Goal: Contribute content: Add original content to the website for others to see

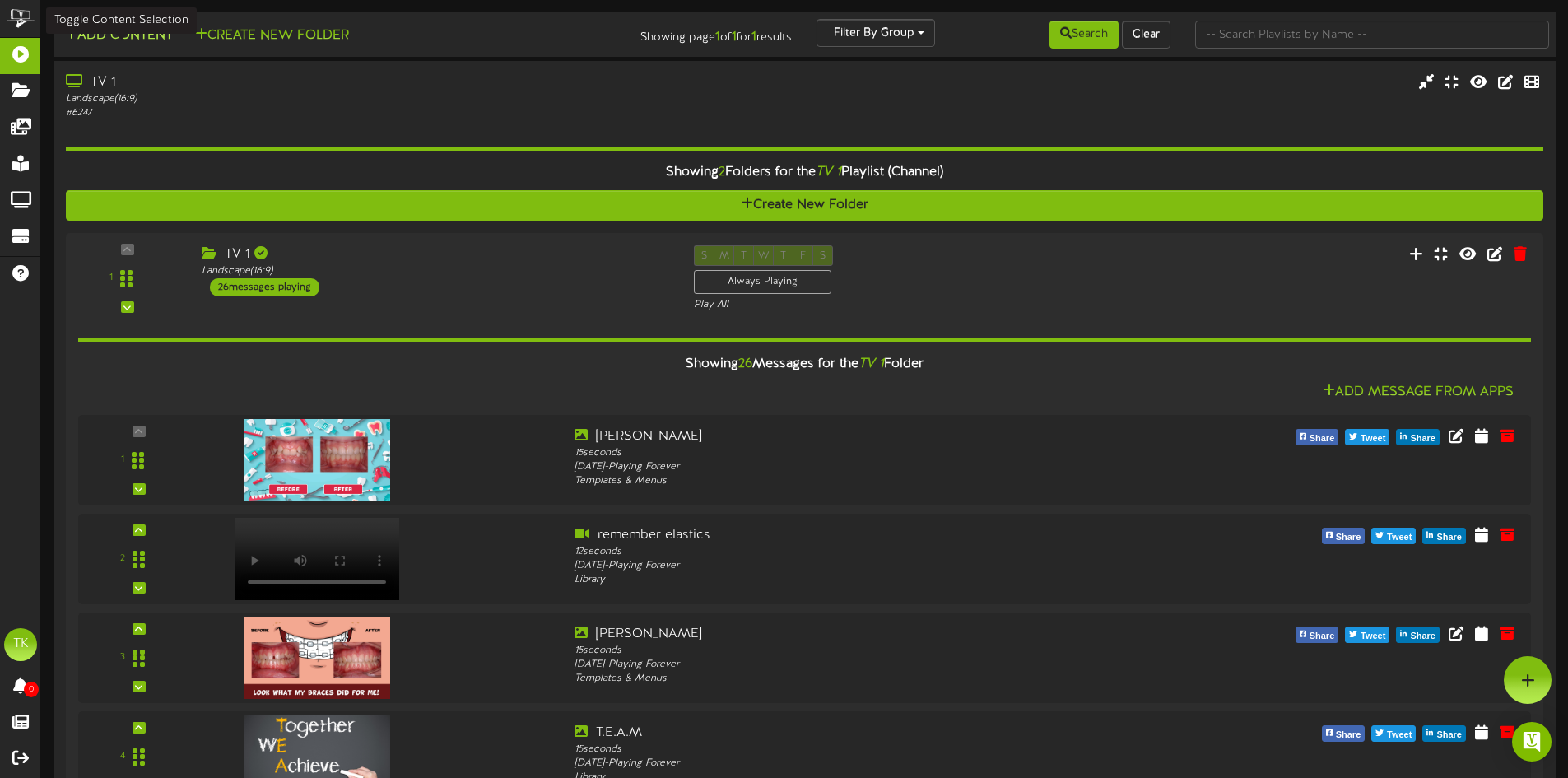
click at [101, 34] on button "Add Content" at bounding box center [119, 35] width 117 height 21
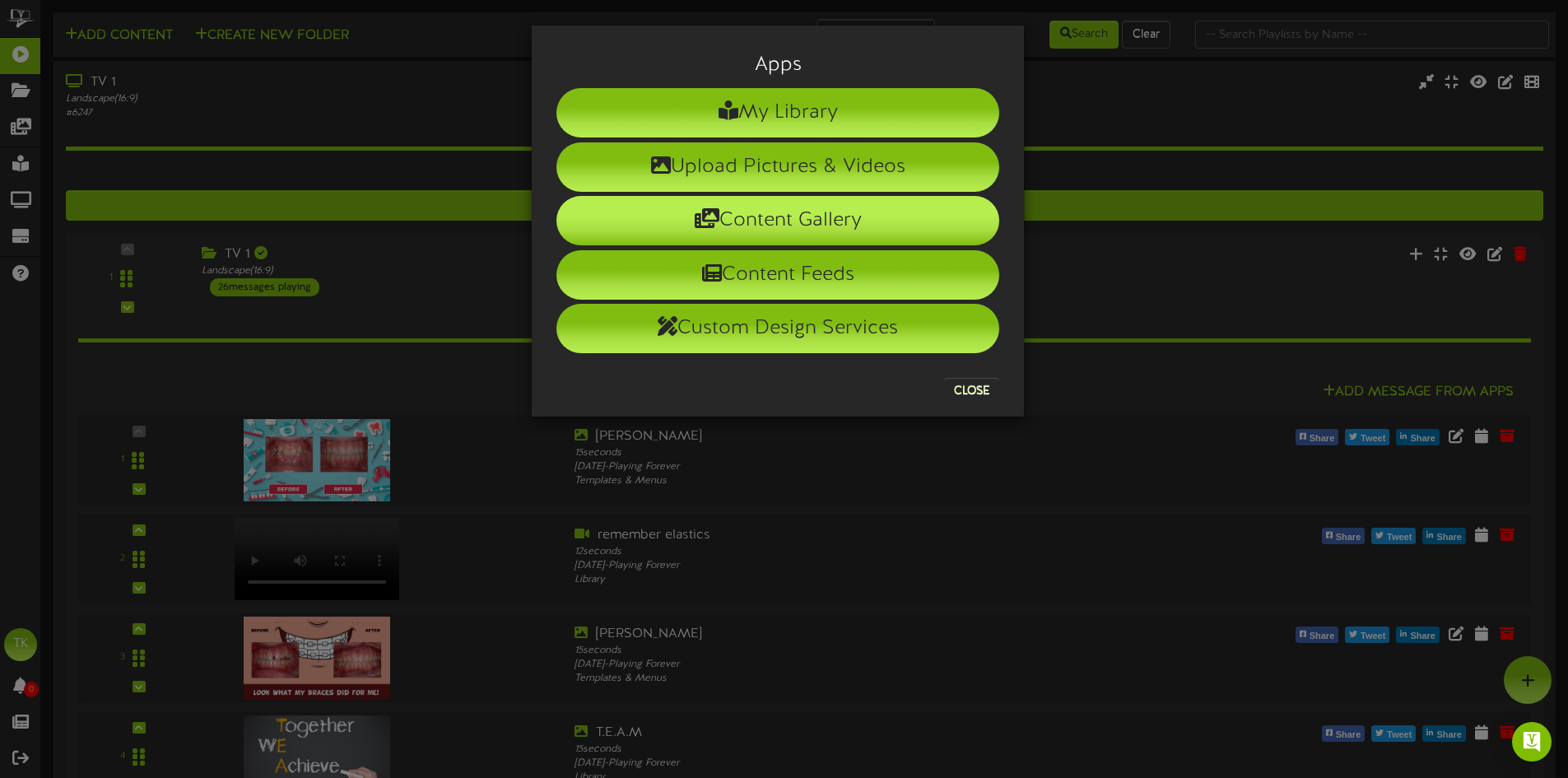
click at [726, 224] on li "Content Gallery" at bounding box center [778, 220] width 443 height 50
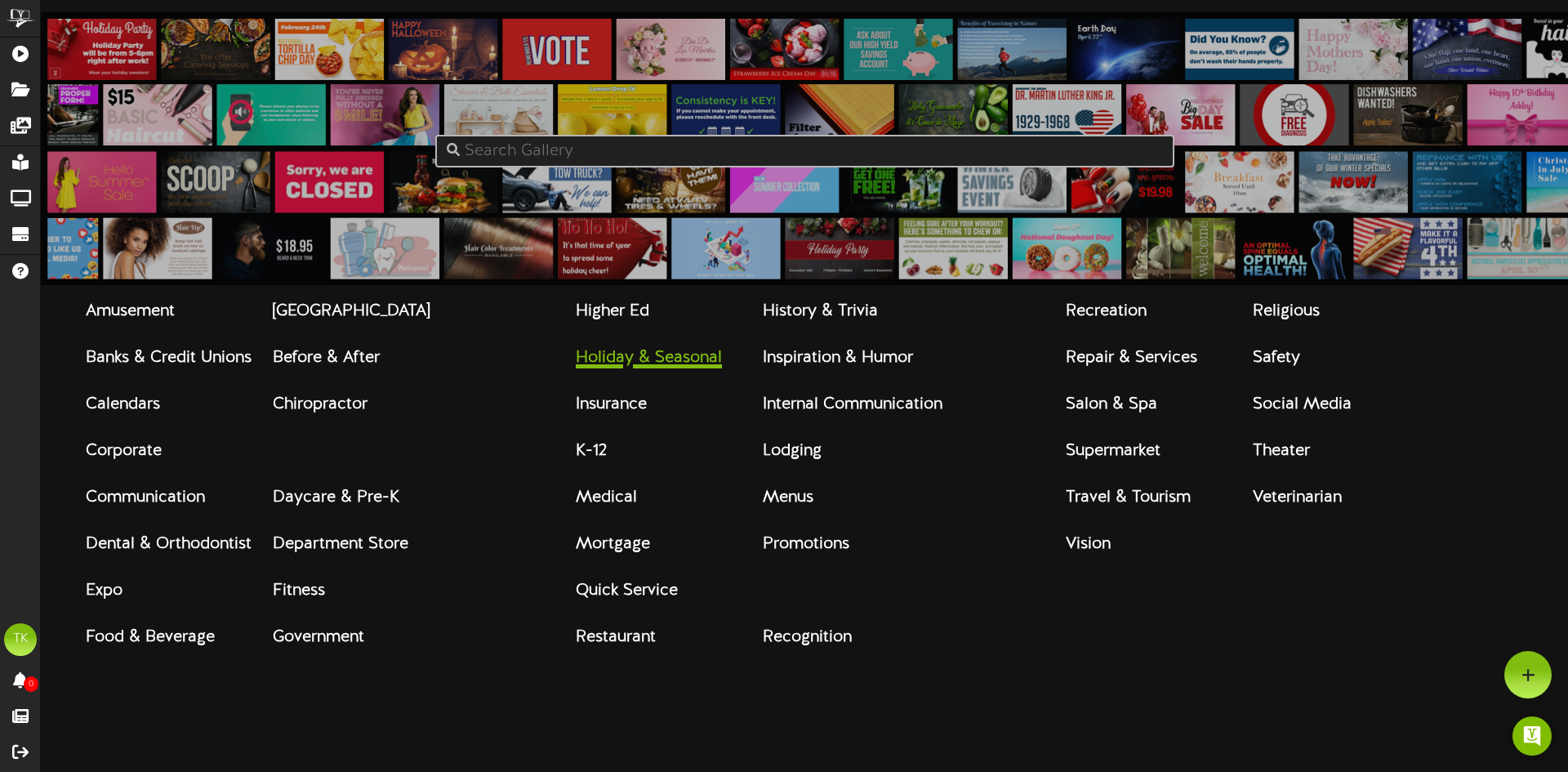
click at [629, 365] on strong "Holiday & Seasonal" at bounding box center [648, 358] width 146 height 18
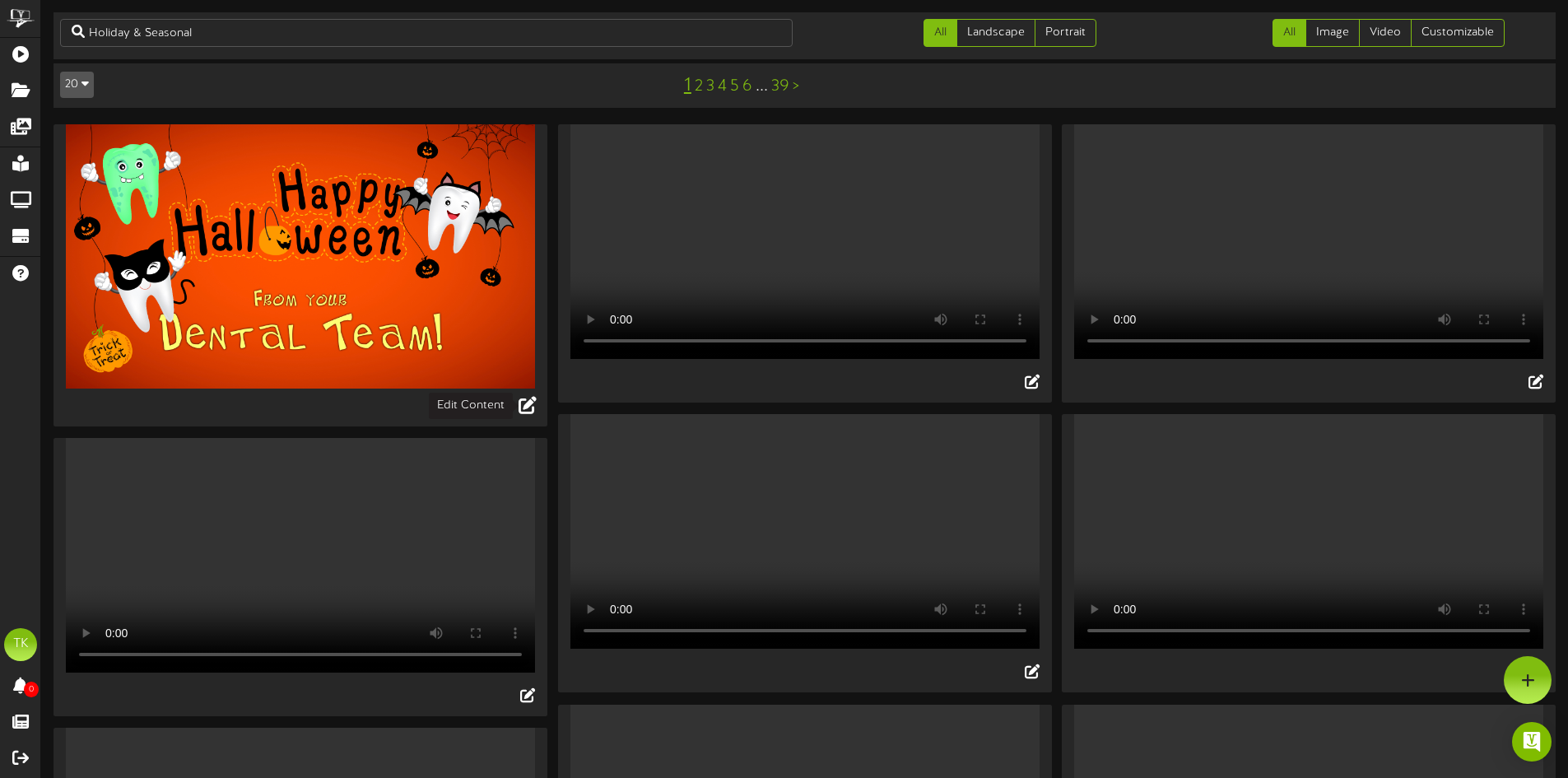
click at [525, 406] on icon at bounding box center [527, 405] width 18 height 18
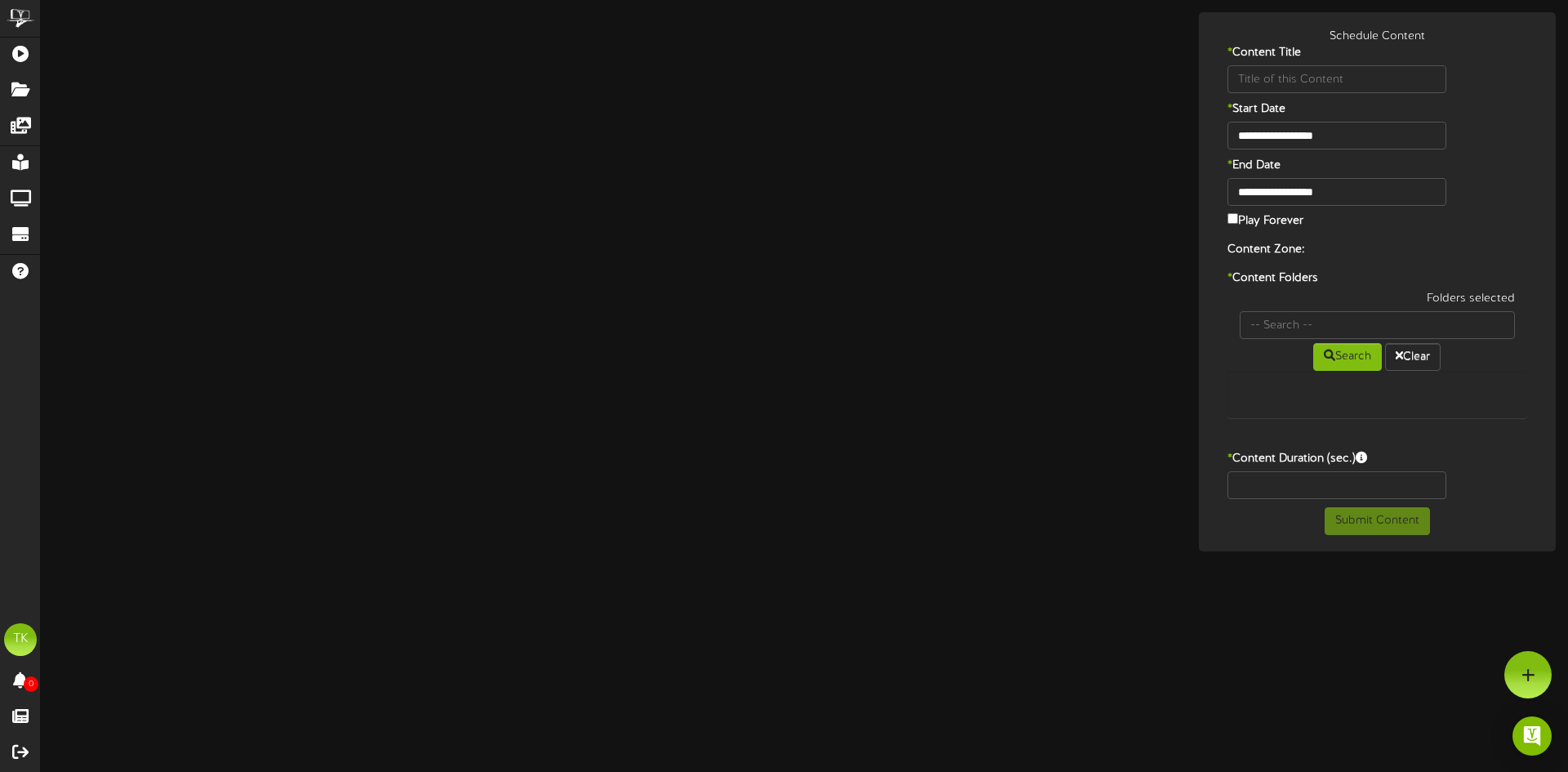
type input "Happy [DATE] From Your Dental Team"
type input "8"
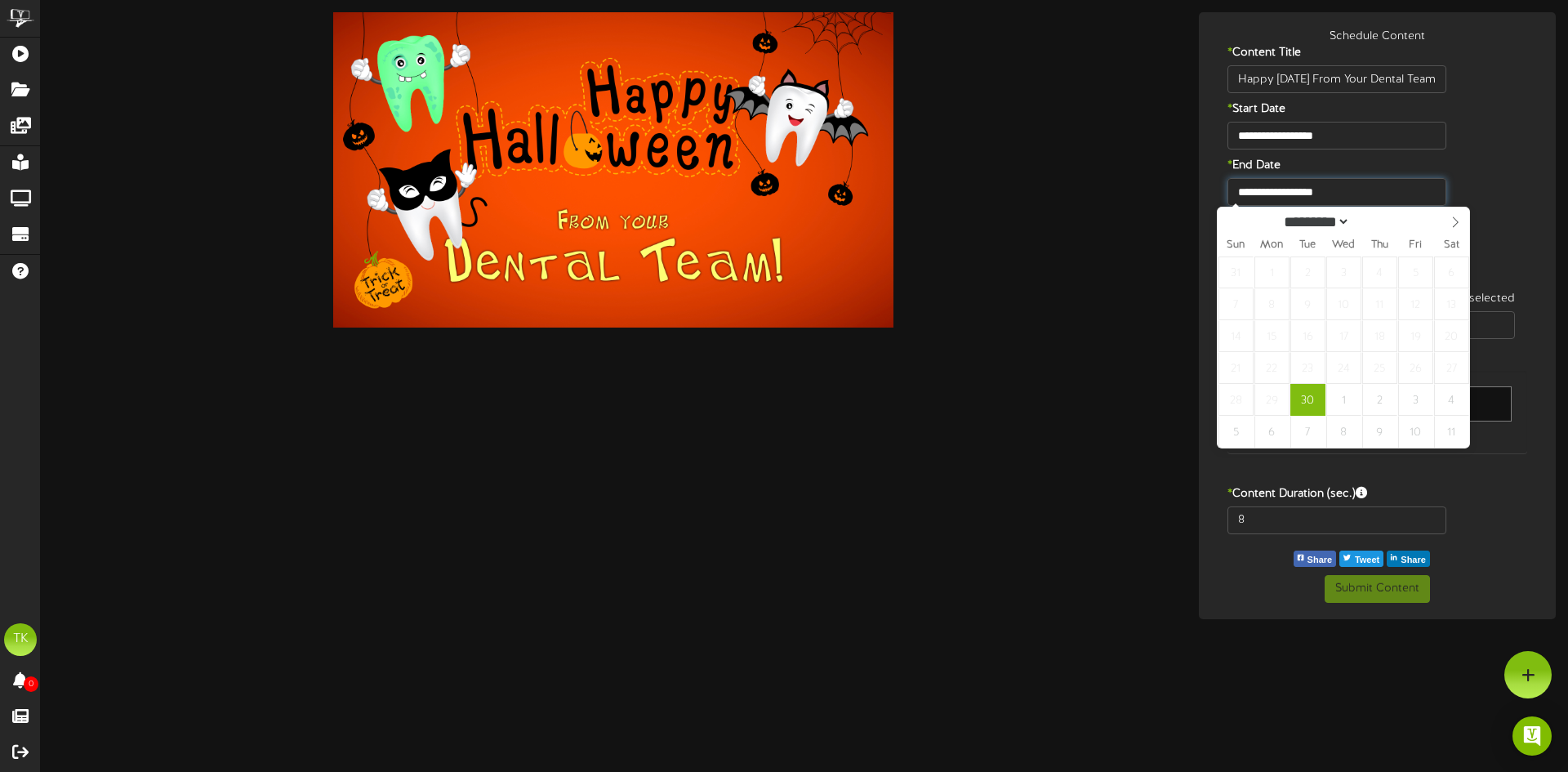
click at [1318, 189] on input "**********" at bounding box center [1337, 192] width 219 height 28
select select "*"
click at [1458, 224] on icon at bounding box center [1456, 222] width 5 height 11
type input "**********"
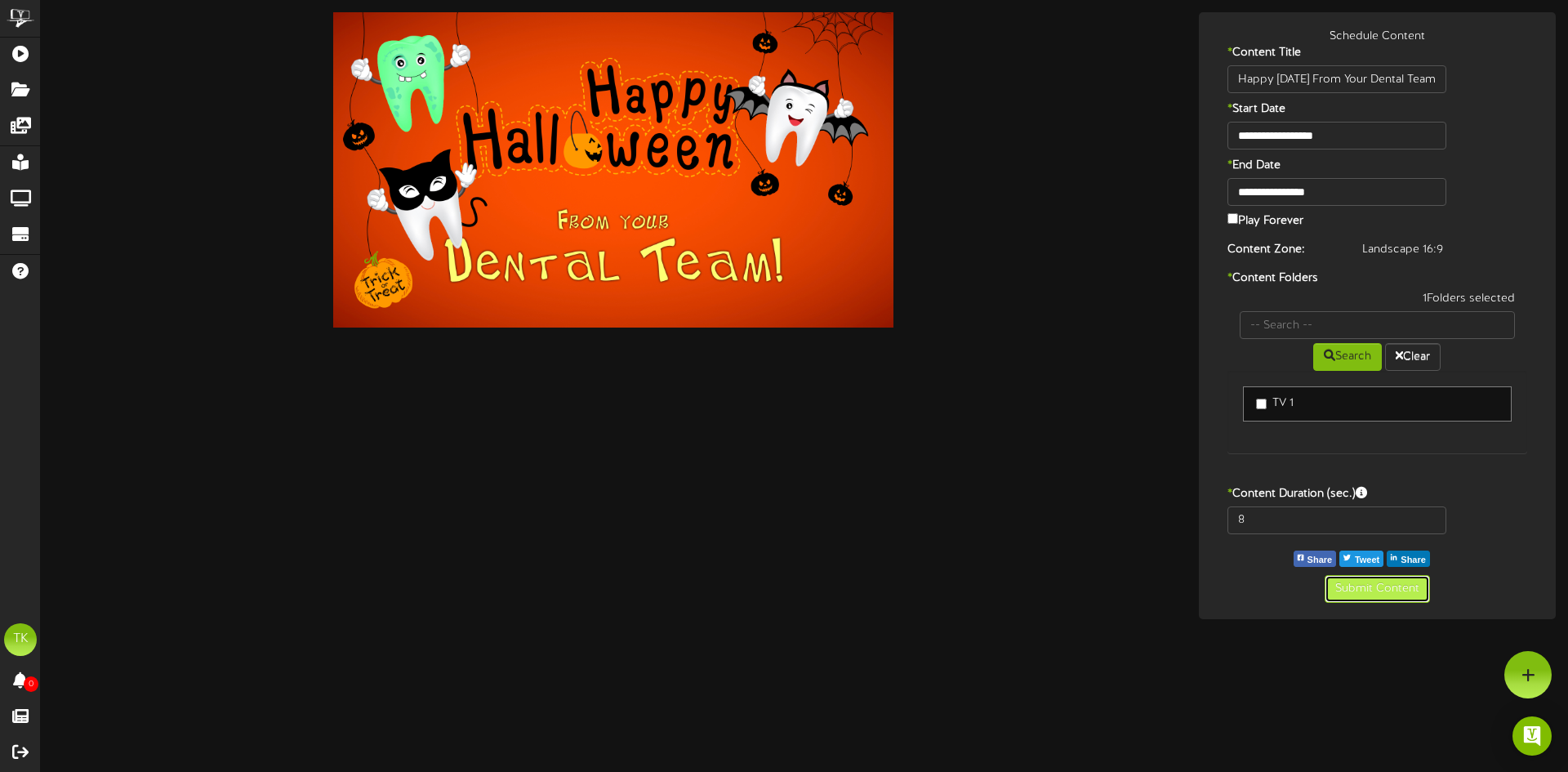
click at [1364, 588] on button "Submit Content" at bounding box center [1378, 588] width 106 height 28
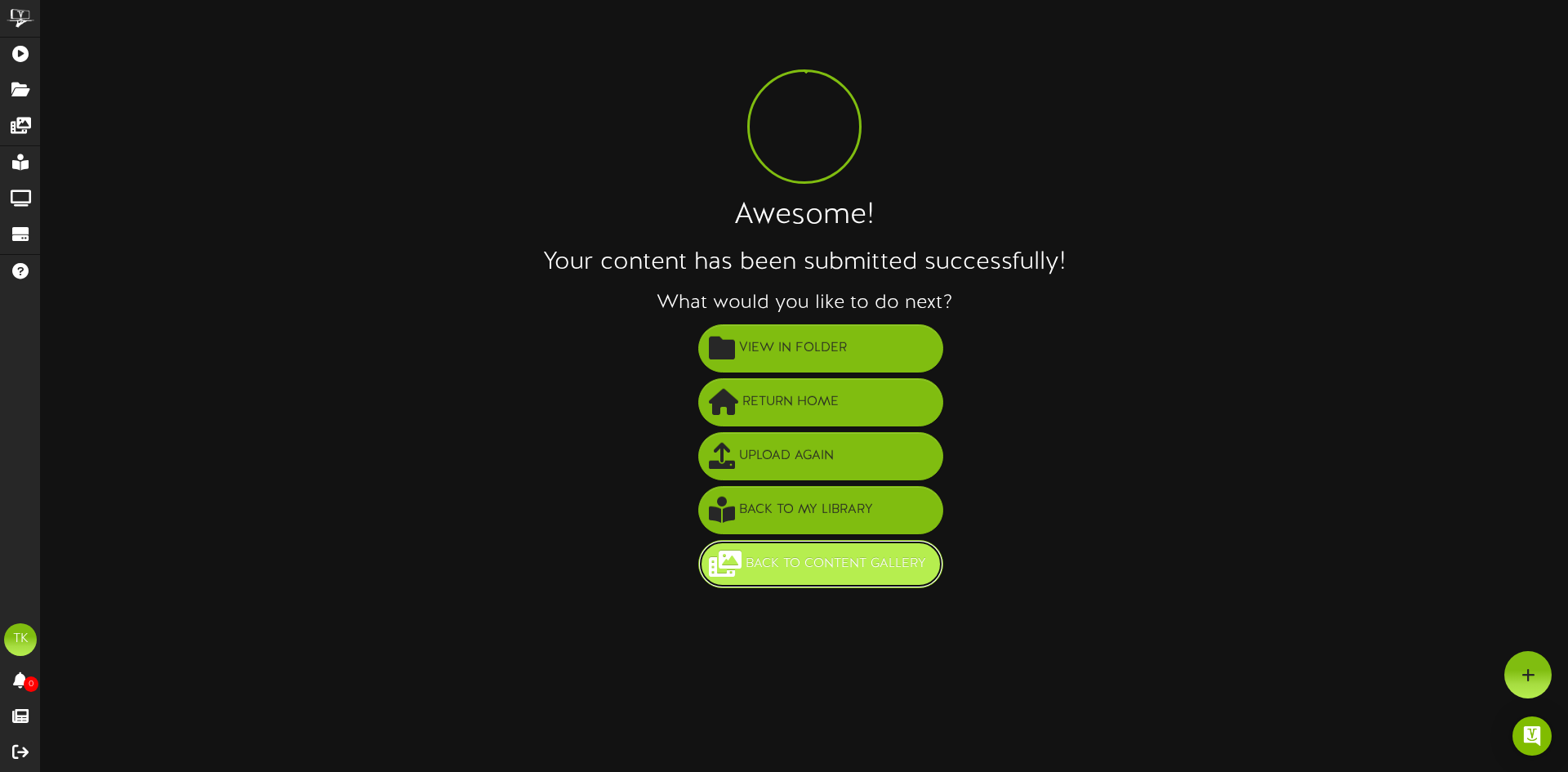
click at [768, 558] on span "Back to Content Gallery" at bounding box center [836, 564] width 188 height 27
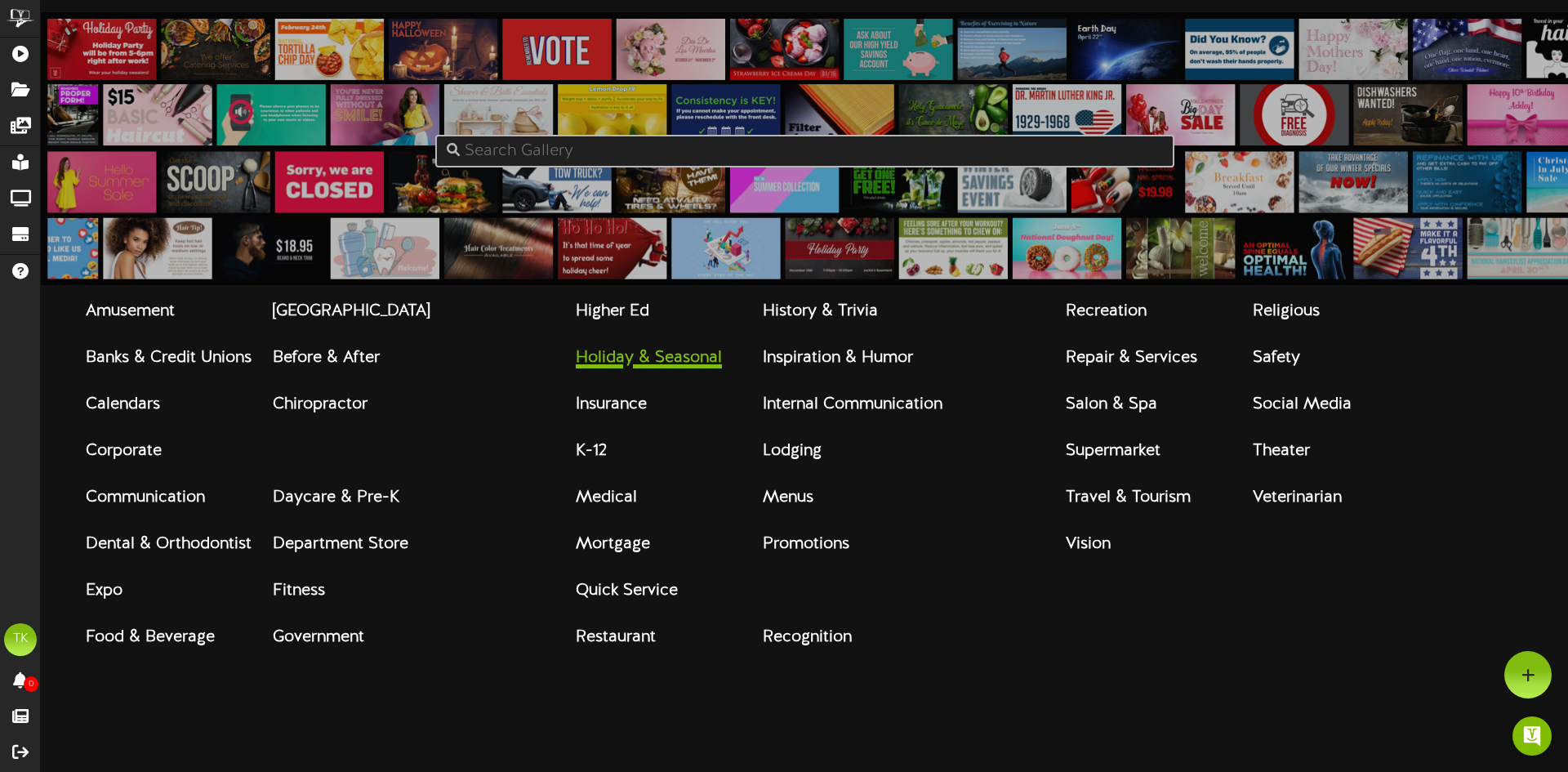
click at [667, 363] on strong "Holiday & Seasonal" at bounding box center [648, 358] width 146 height 18
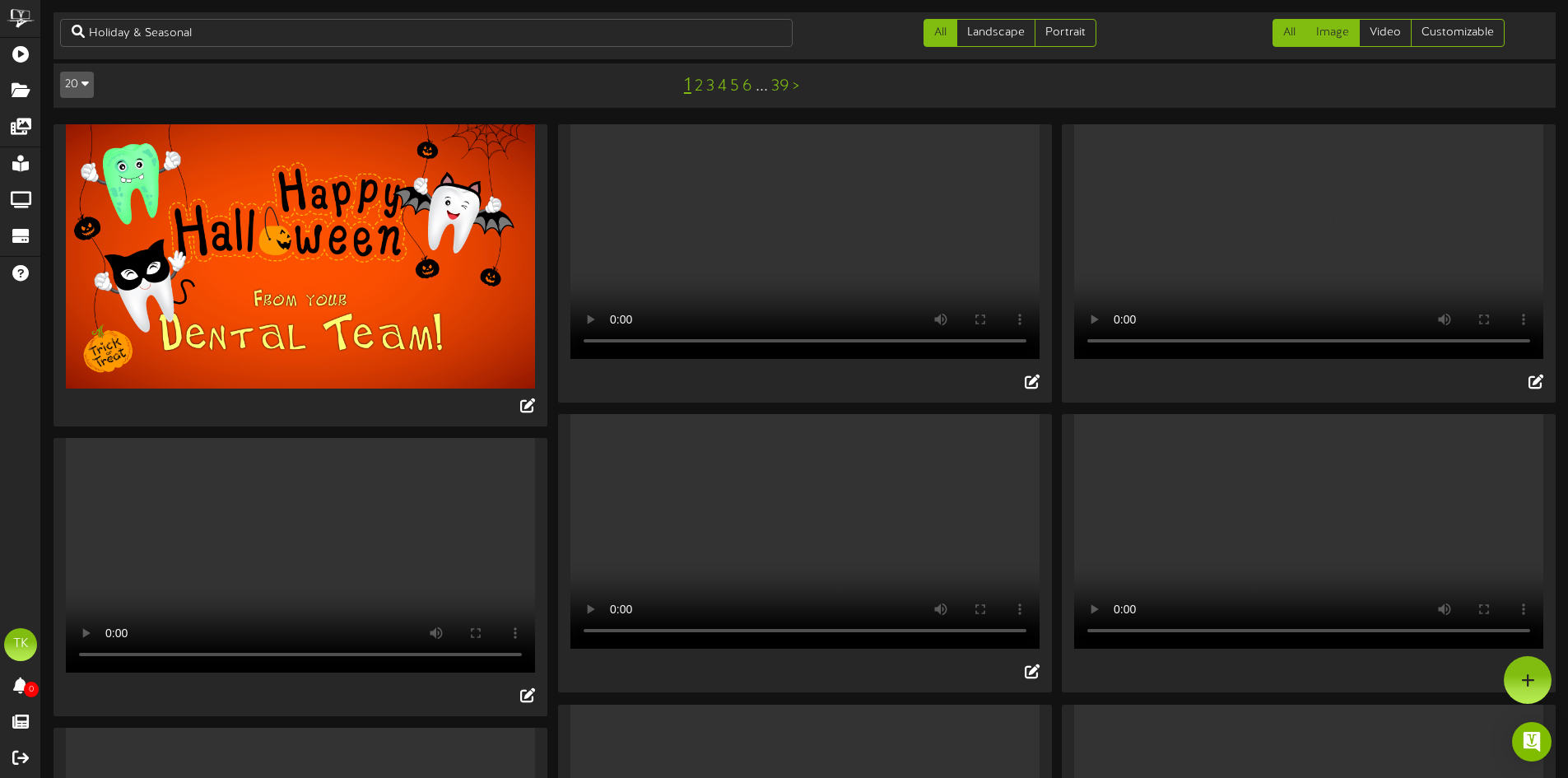
click at [1335, 35] on link "Image" at bounding box center [1332, 33] width 54 height 28
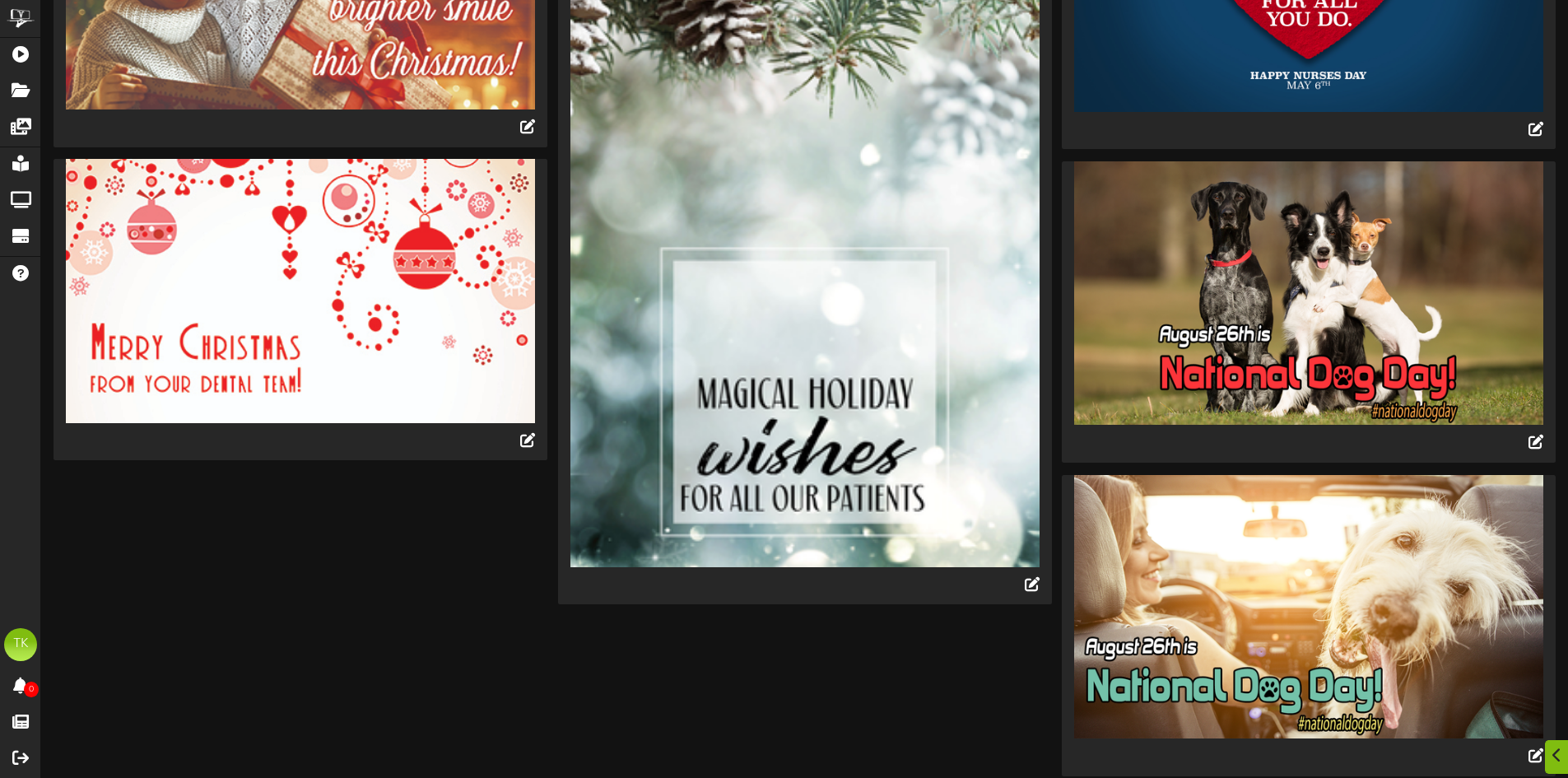
scroll to position [2218, 0]
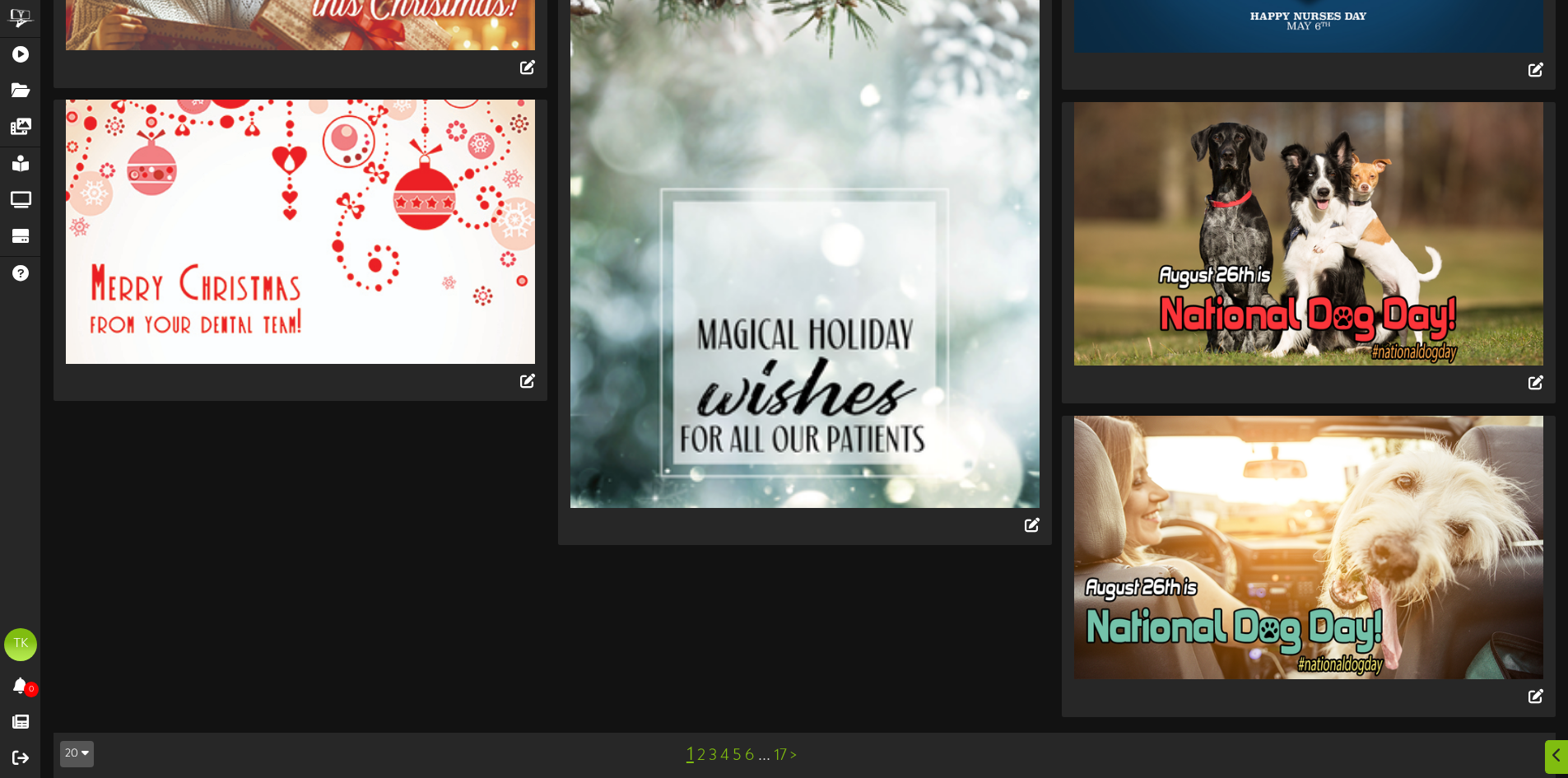
click at [700, 746] on link "2" at bounding box center [701, 755] width 8 height 18
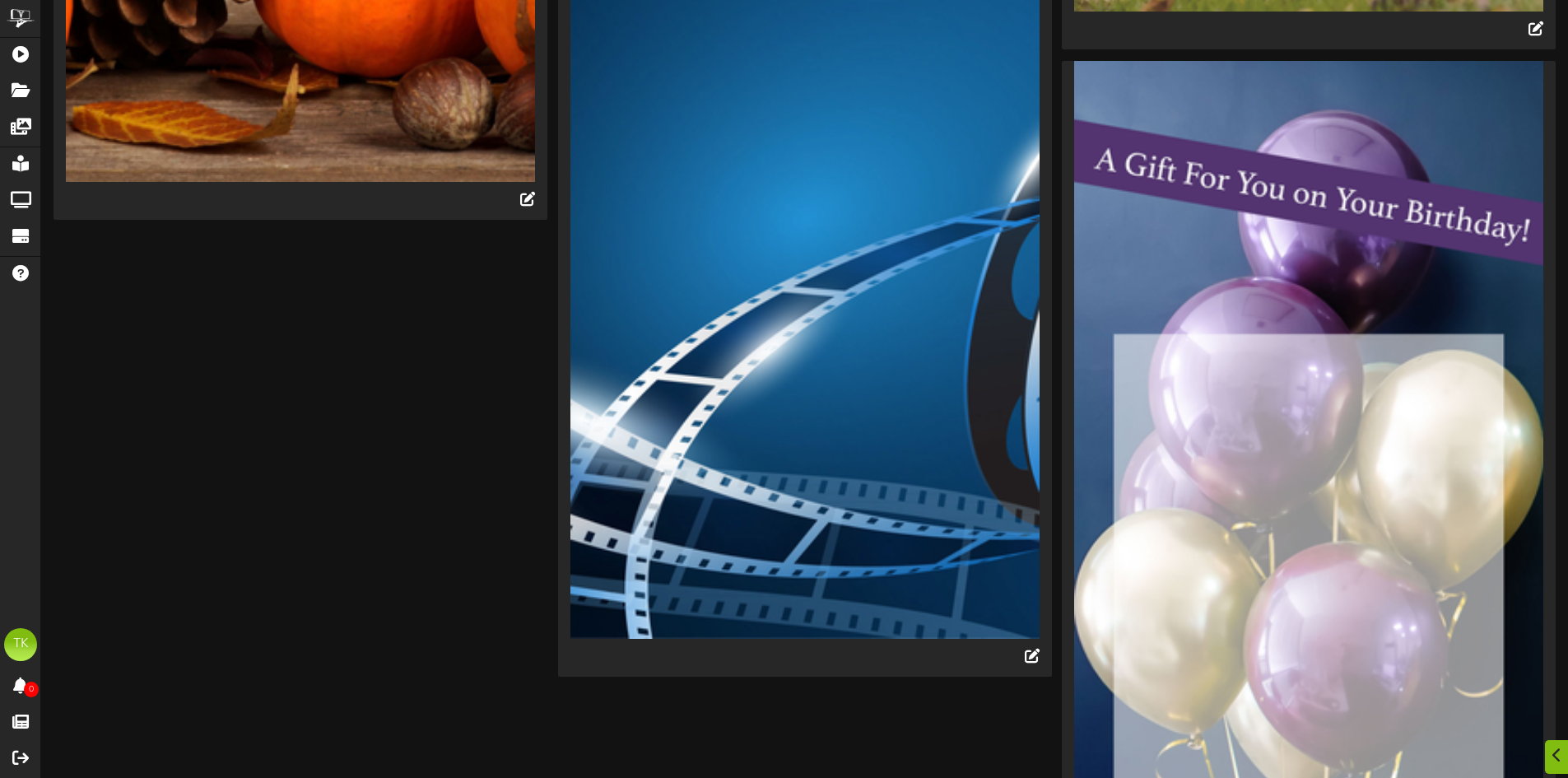
scroll to position [3820, 0]
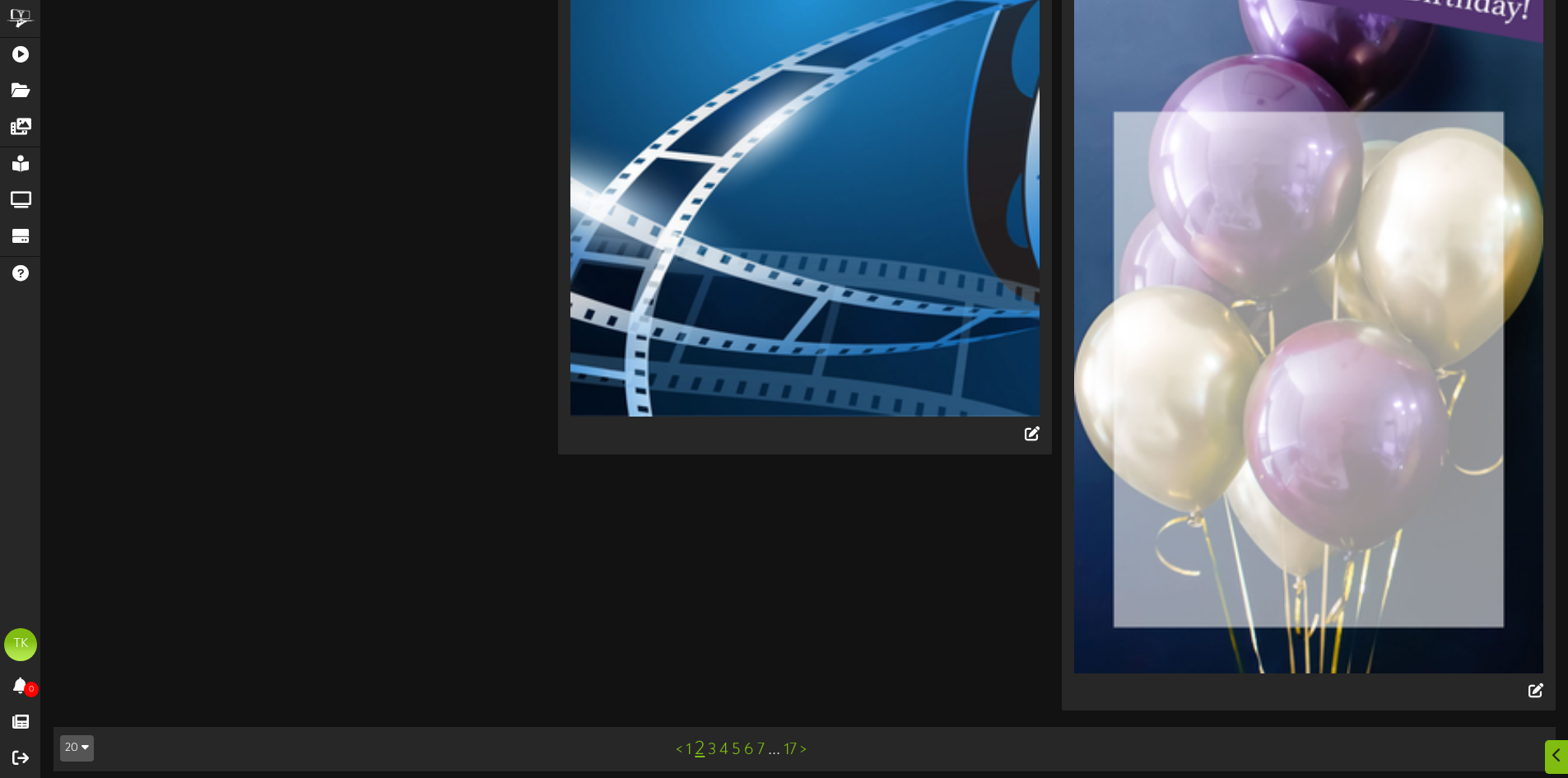
click at [712, 741] on link "3" at bounding box center [712, 750] width 8 height 18
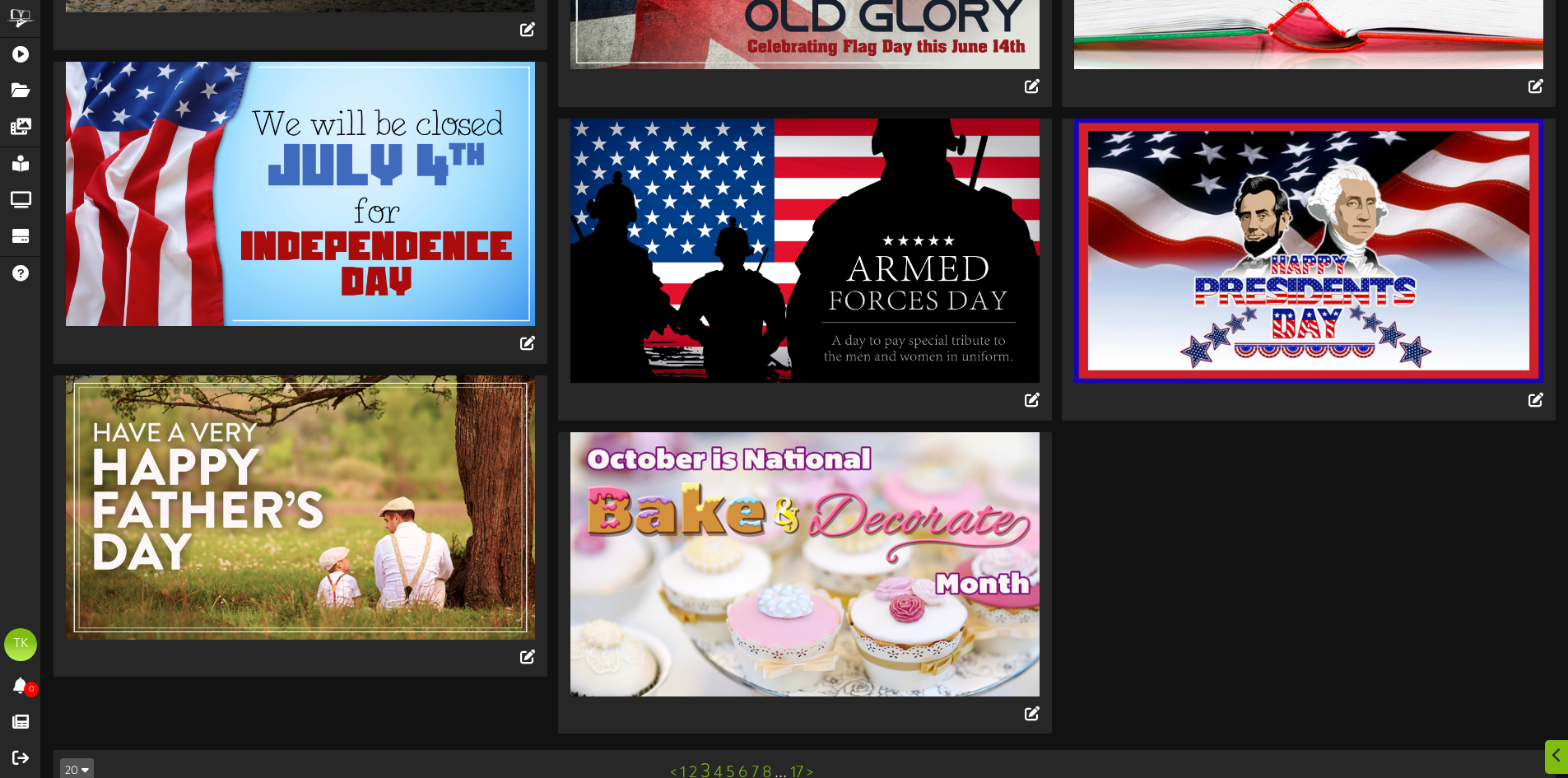
scroll to position [1905, 0]
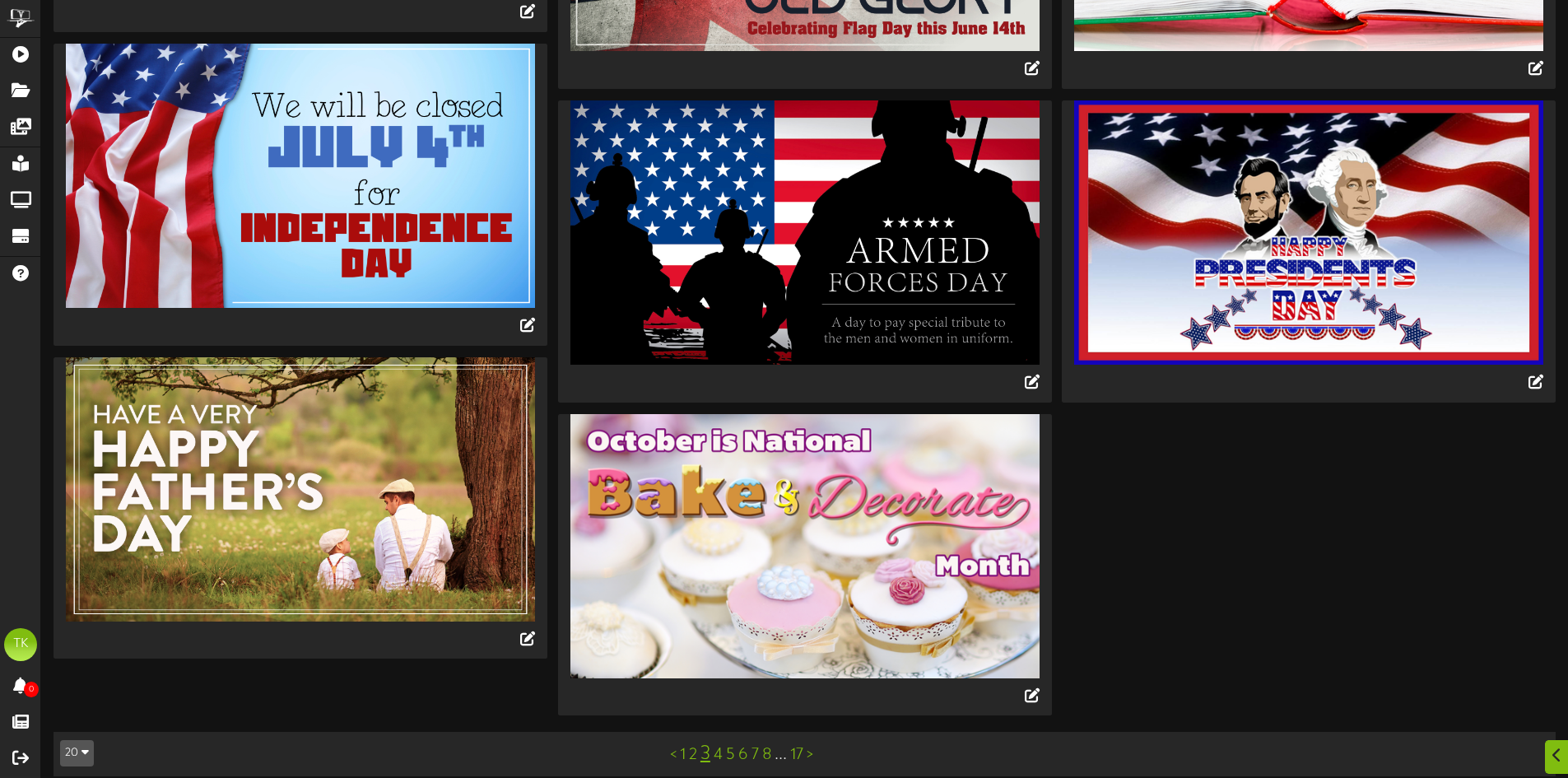
click at [720, 745] on link "4" at bounding box center [718, 755] width 9 height 18
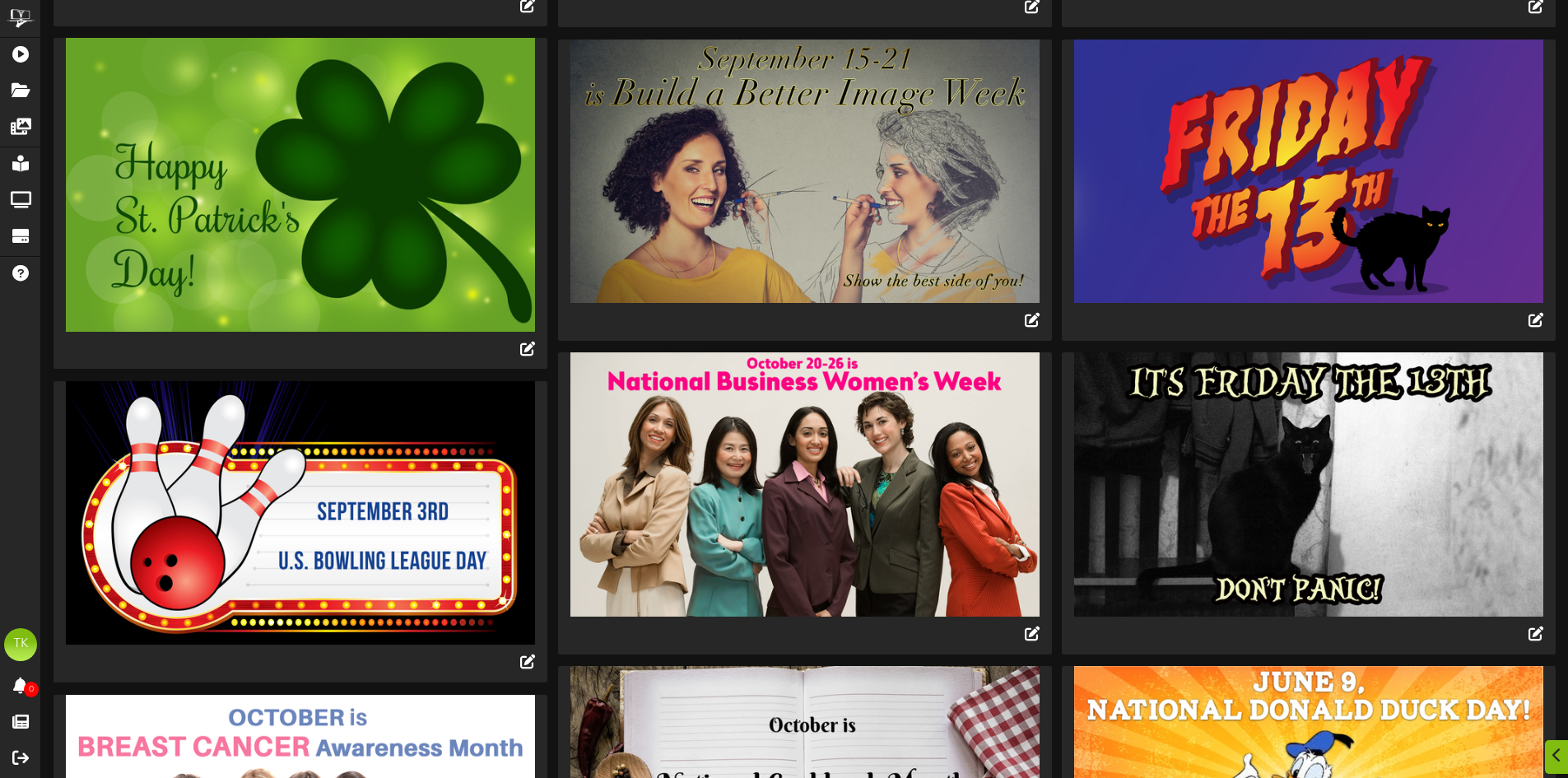
scroll to position [1622, 0]
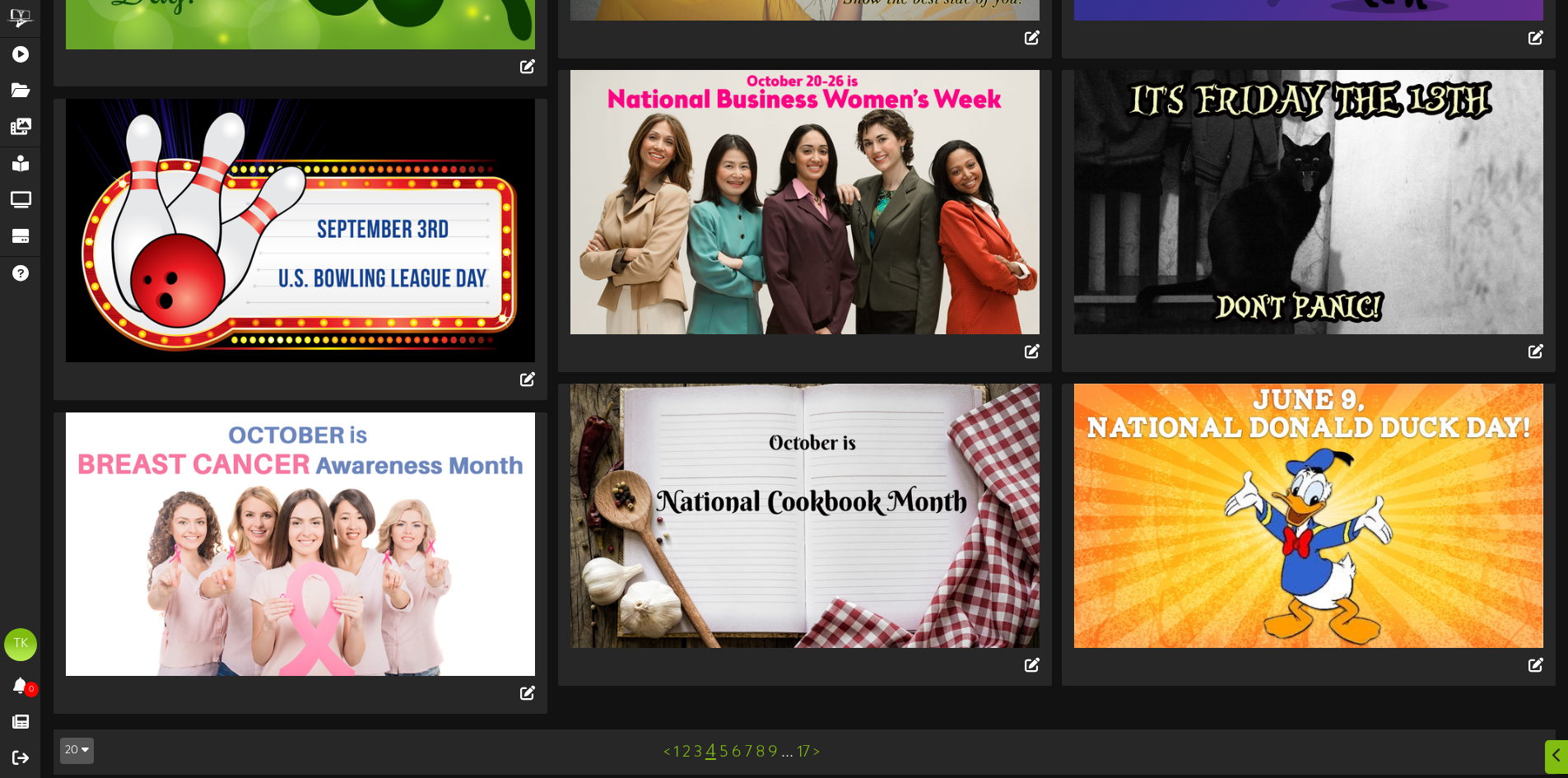
click at [721, 744] on link "5" at bounding box center [723, 753] width 9 height 18
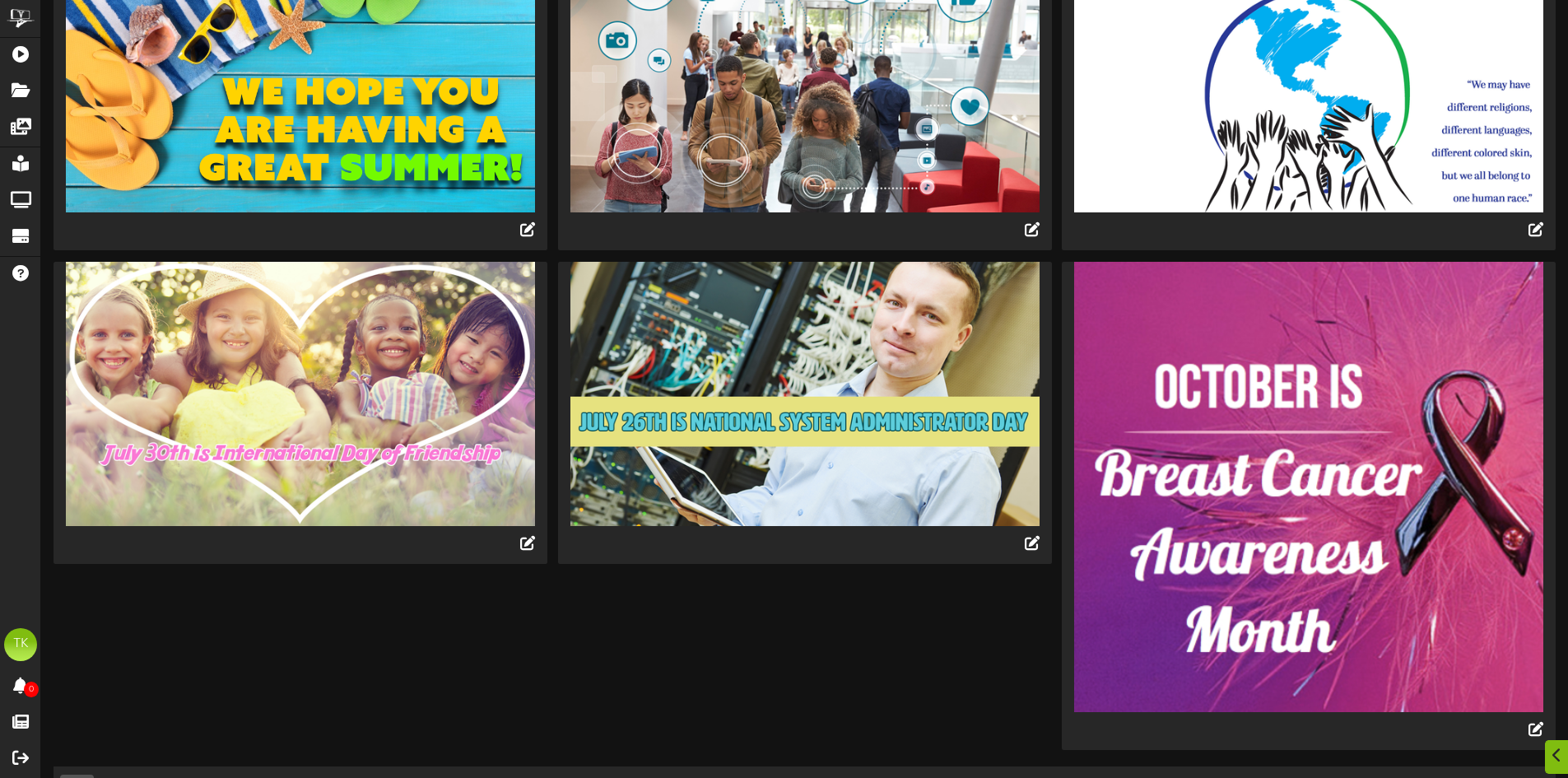
scroll to position [1780, 0]
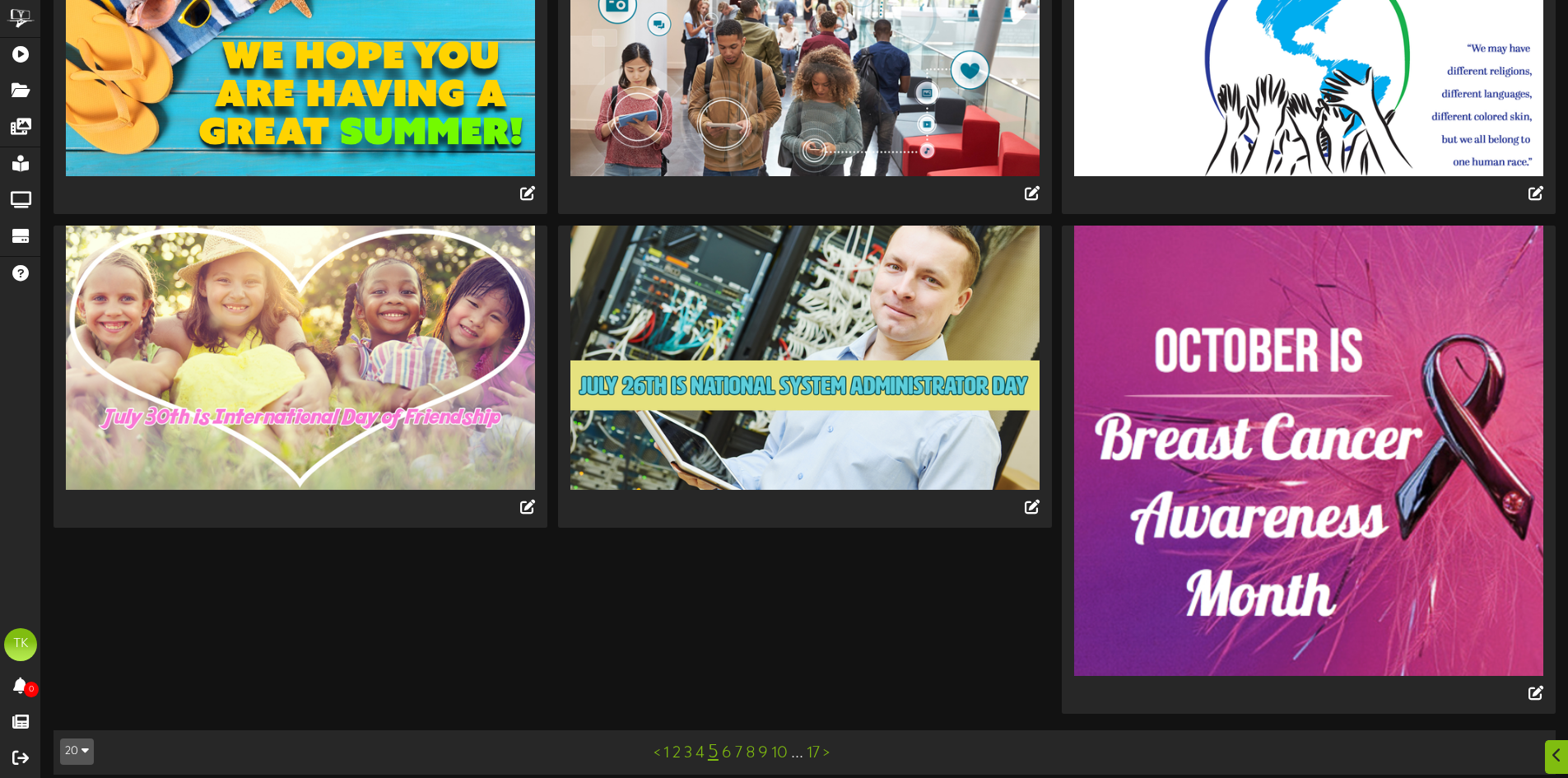
click at [729, 745] on link "6" at bounding box center [726, 754] width 10 height 18
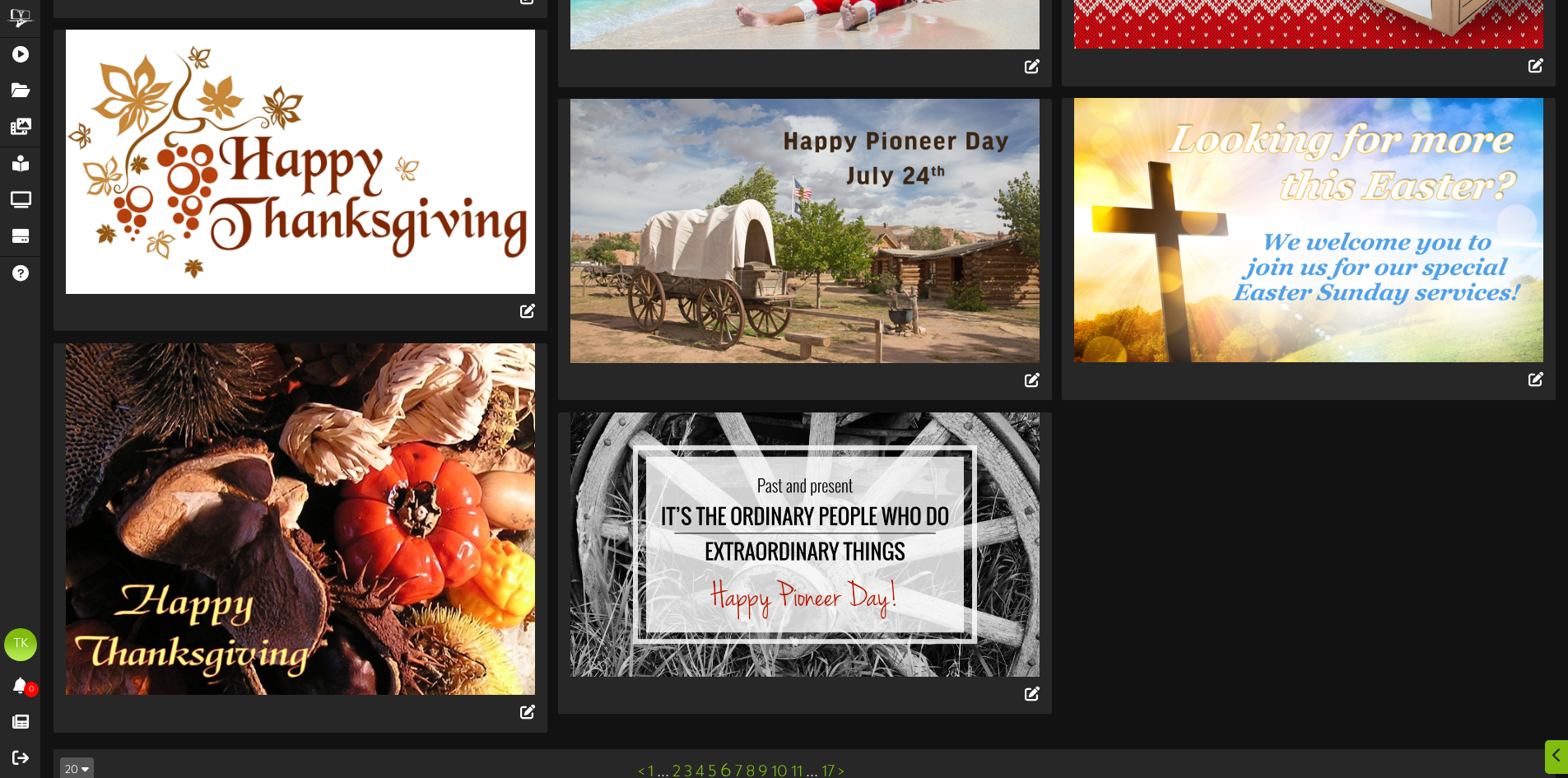
scroll to position [1928, 0]
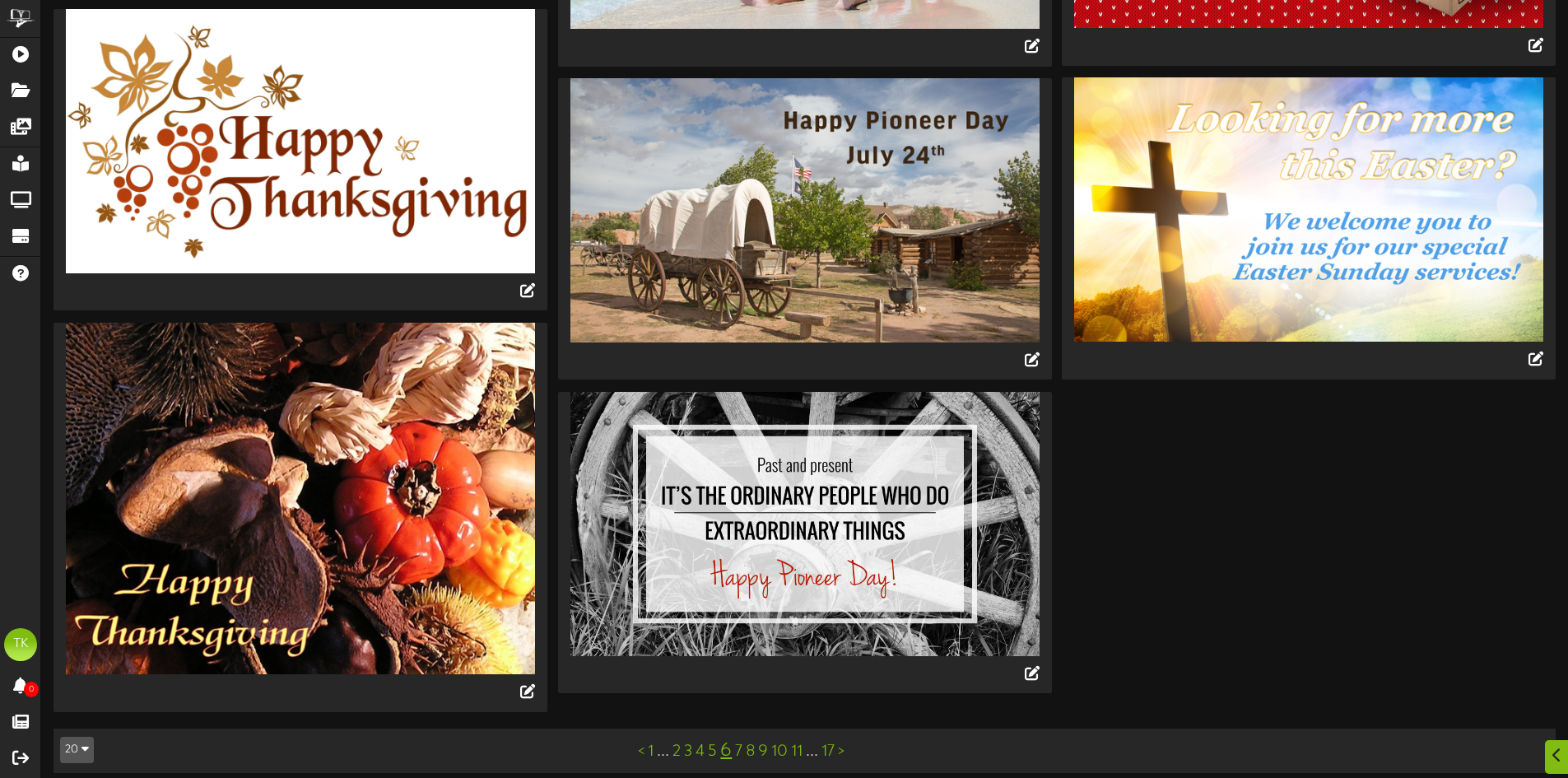
click at [738, 743] on link "7" at bounding box center [739, 752] width 7 height 18
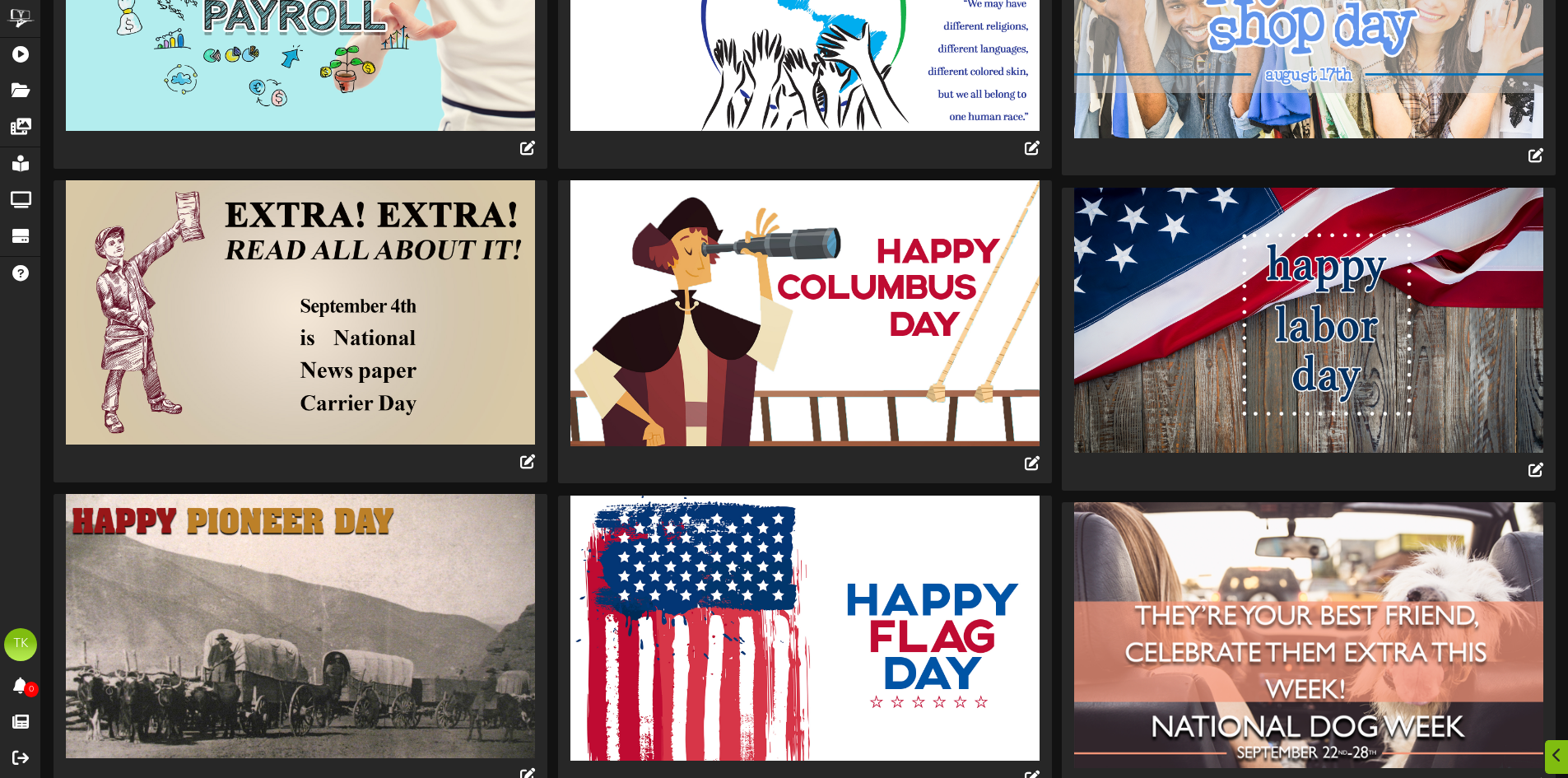
scroll to position [1603, 0]
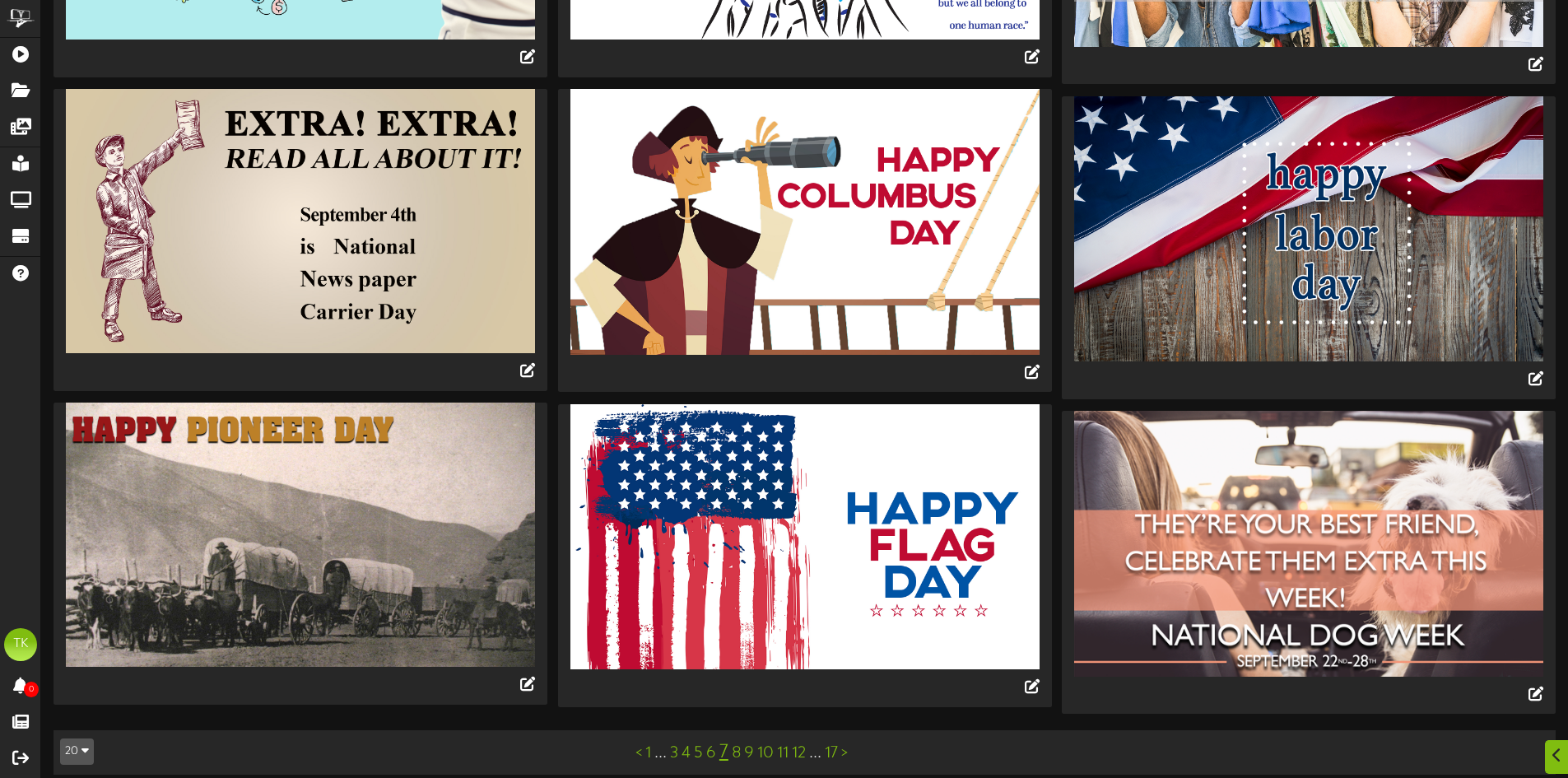
click at [736, 745] on link "8" at bounding box center [736, 754] width 9 height 18
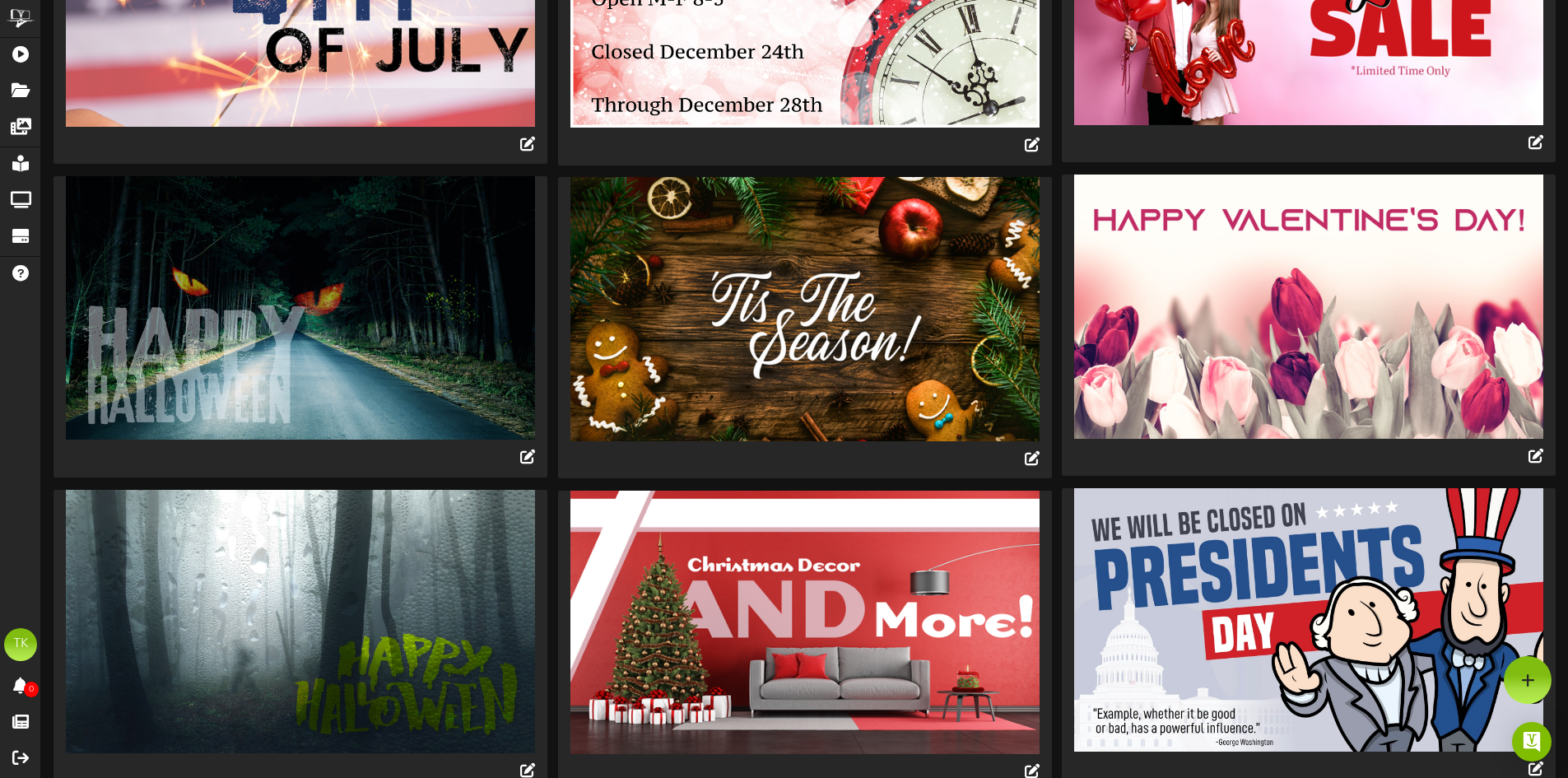
scroll to position [548, 0]
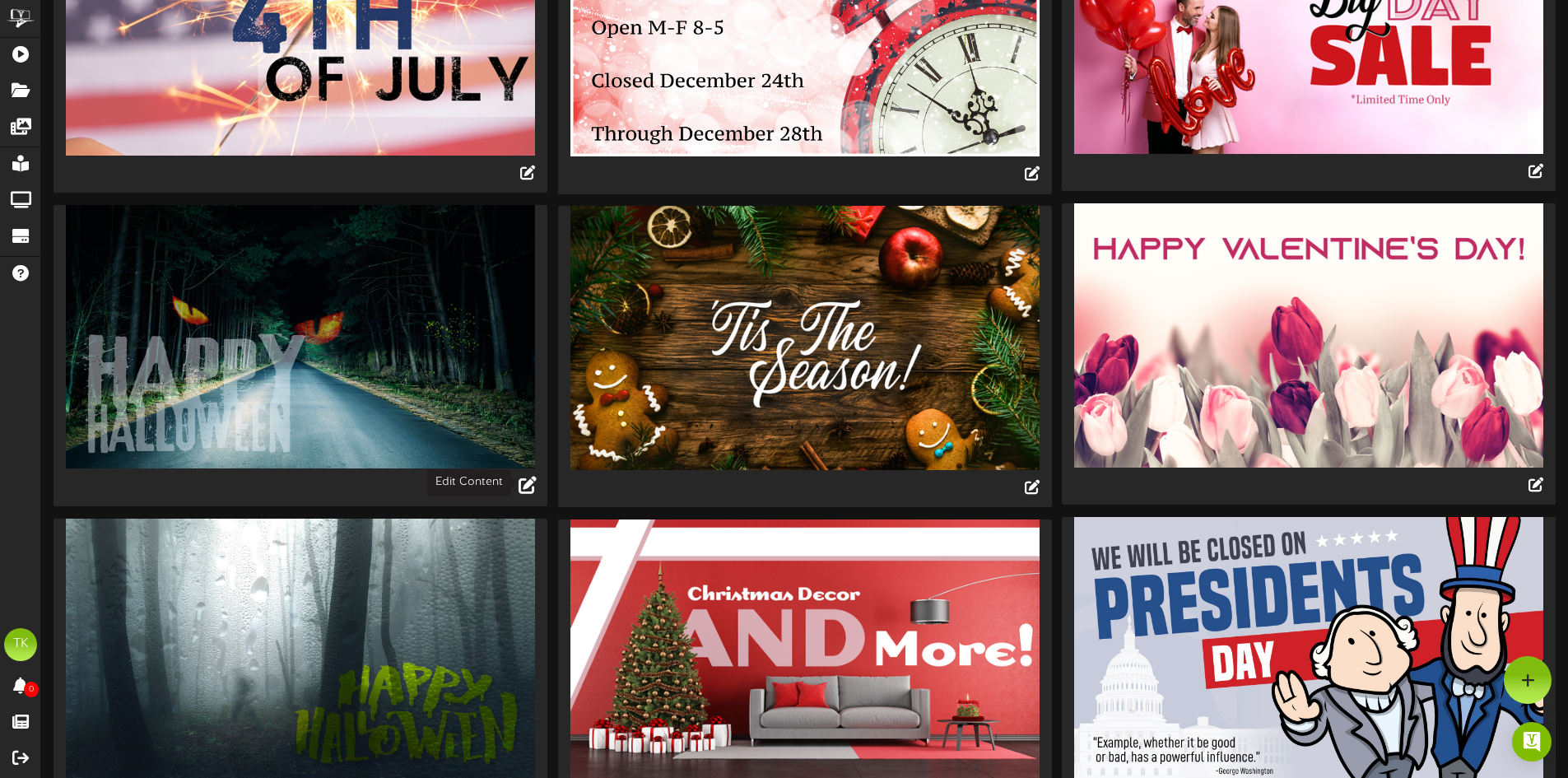
click at [530, 483] on icon at bounding box center [527, 485] width 18 height 18
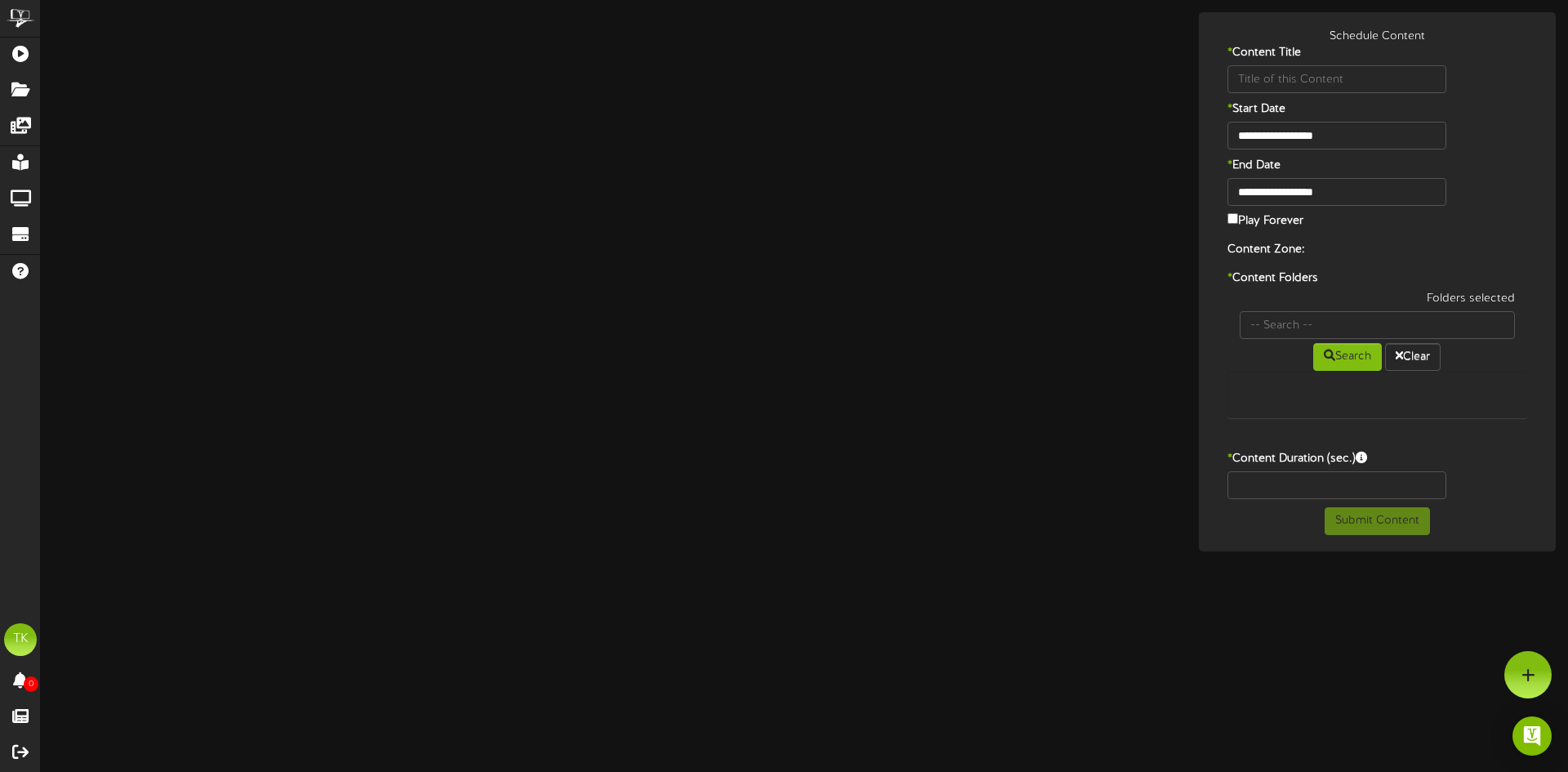
type input "Happy [DATE] [PERSON_NAME]"
type input "8"
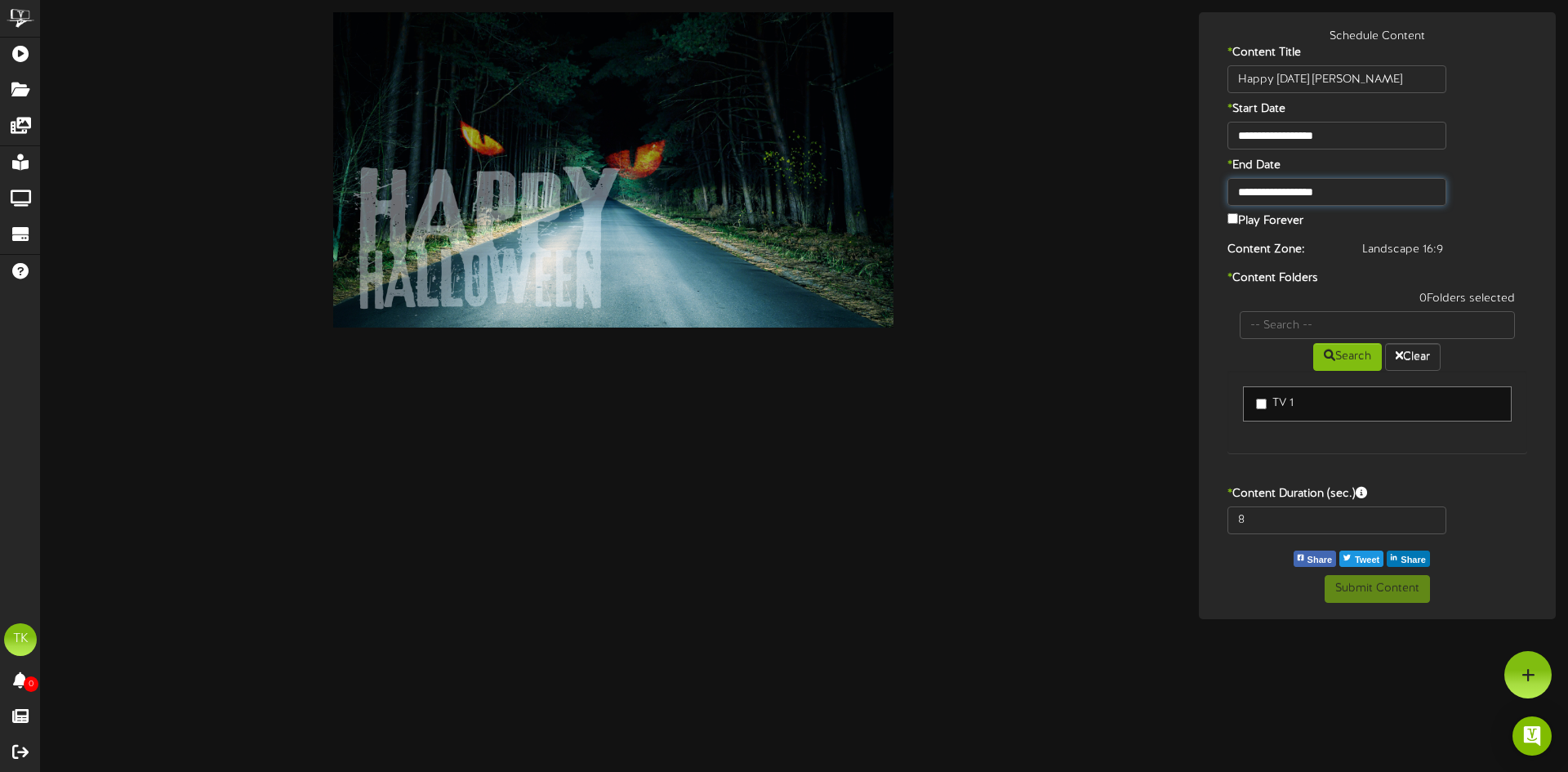
click at [1355, 191] on input "**********" at bounding box center [1337, 192] width 219 height 28
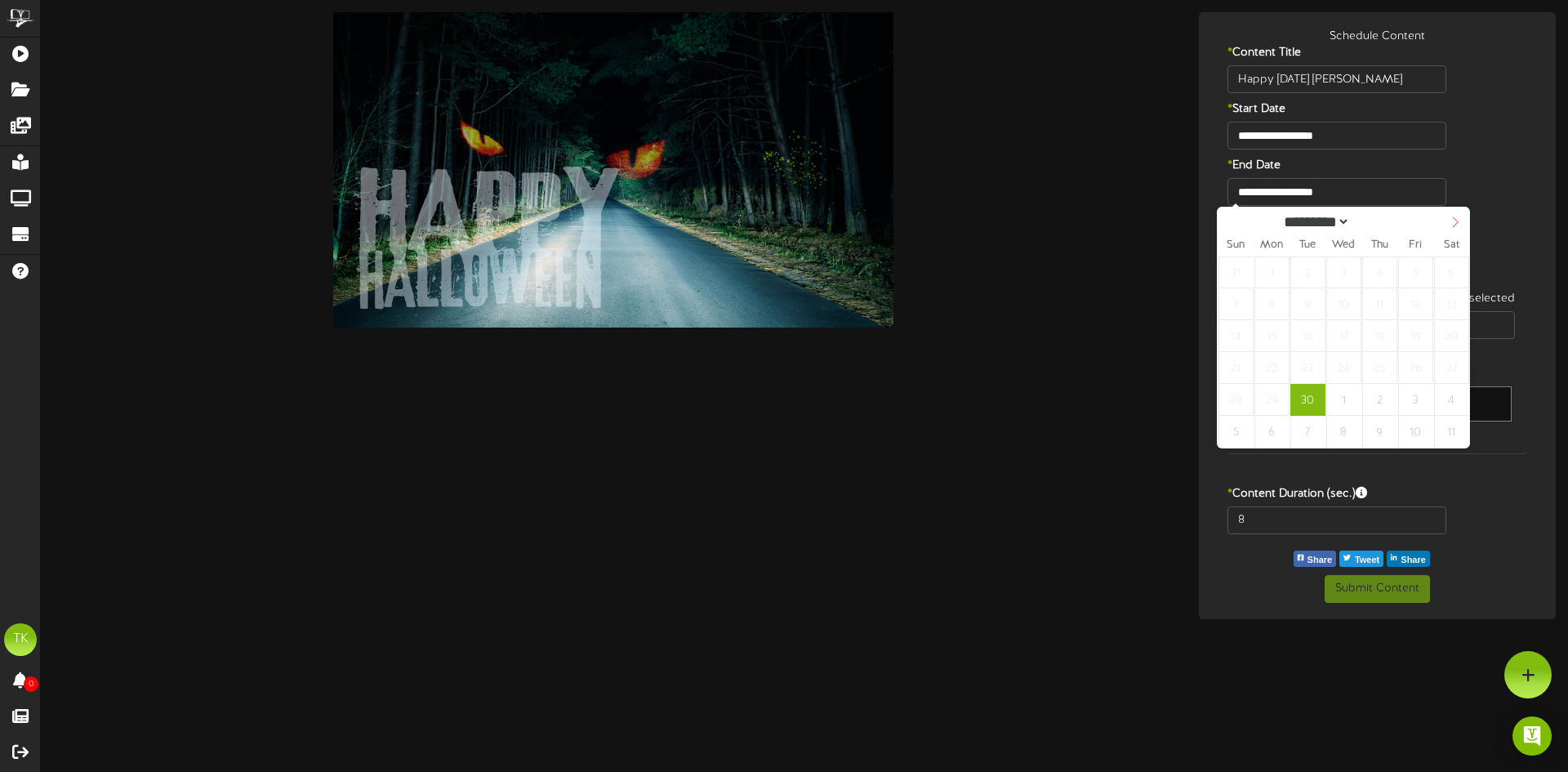
select select "*"
click at [1456, 224] on icon at bounding box center [1455, 221] width 12 height 12
type input "**********"
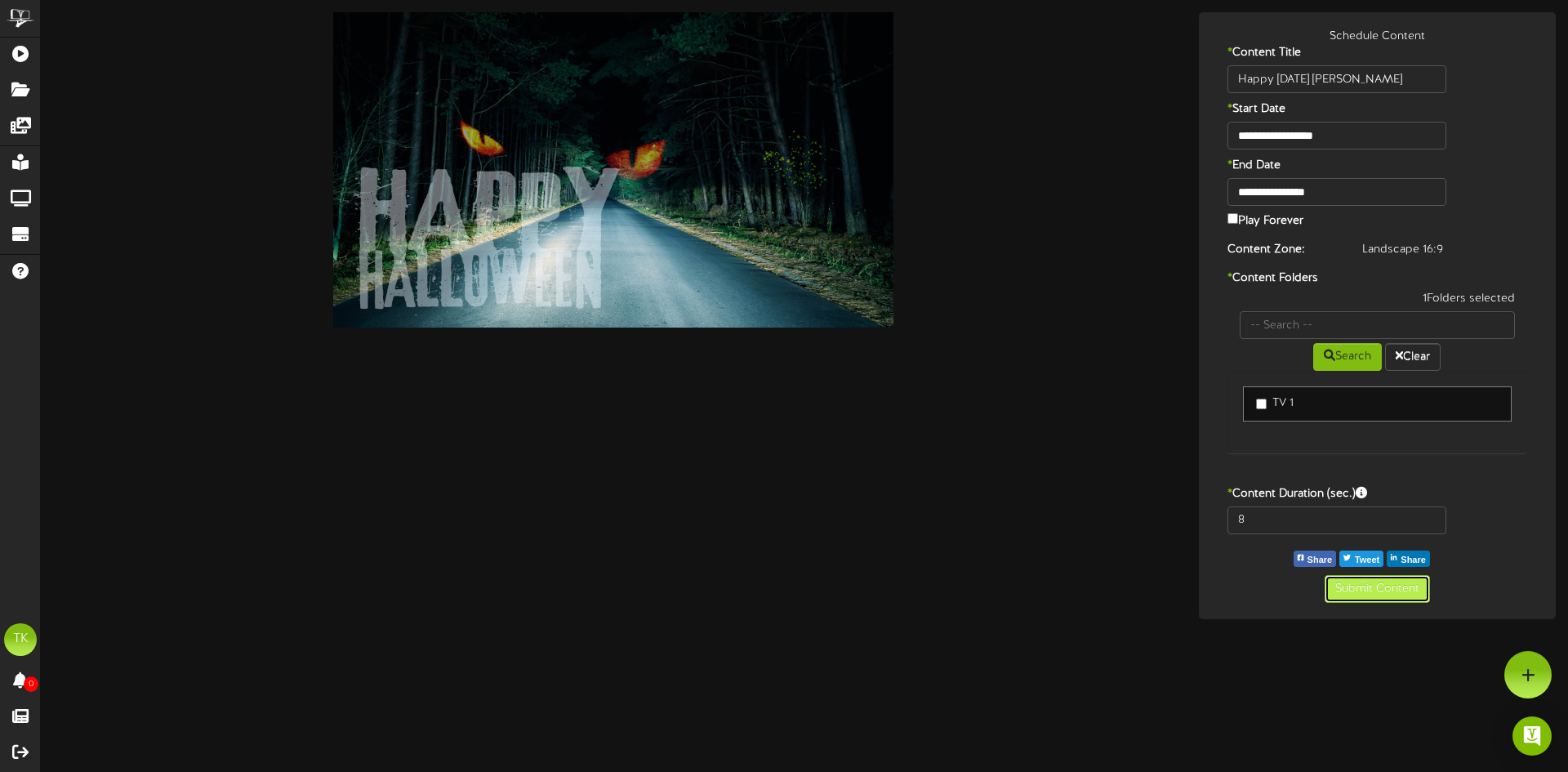
click at [1378, 592] on button "Submit Content" at bounding box center [1378, 588] width 106 height 28
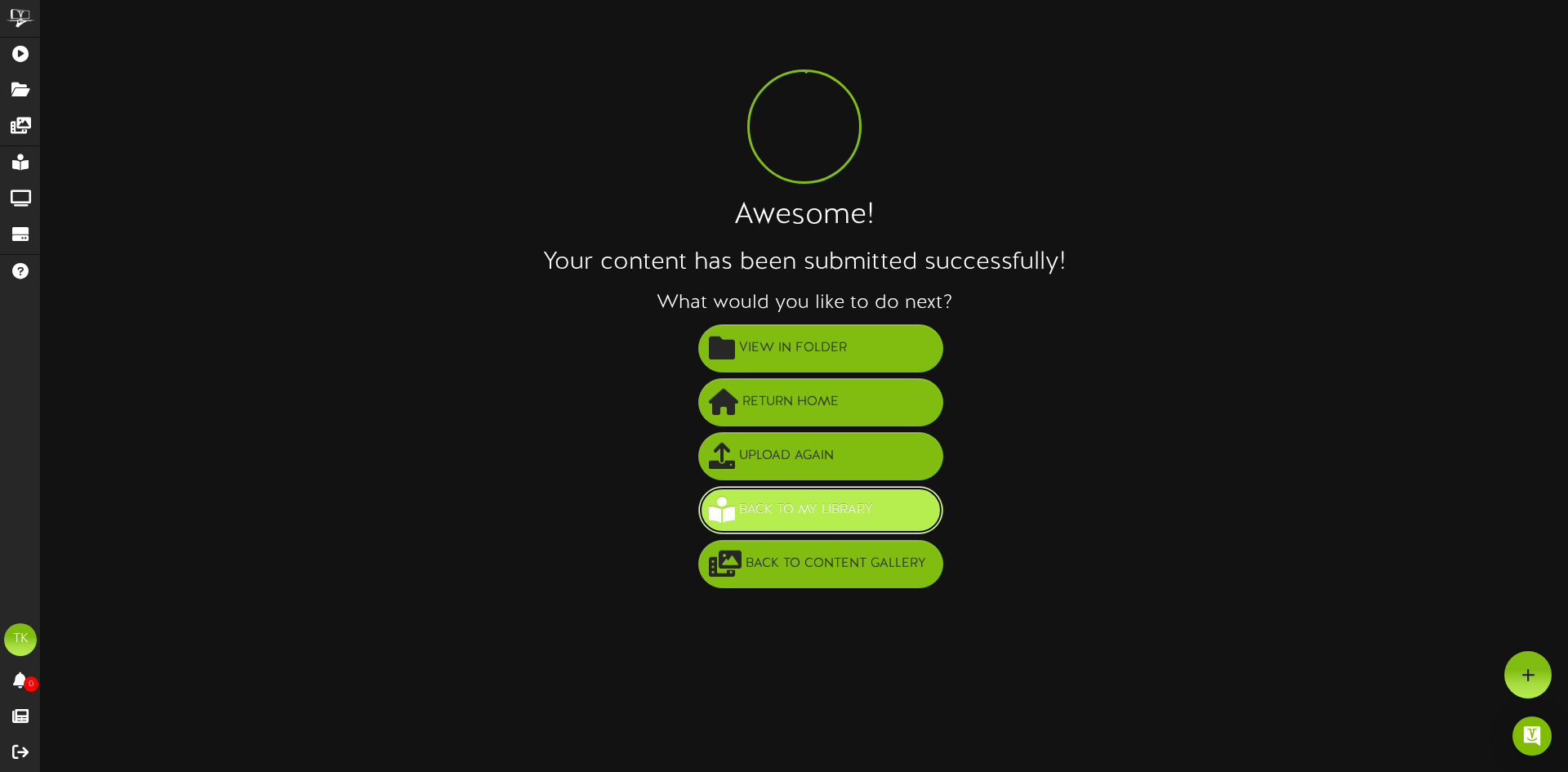
click at [774, 511] on span "Back to My Library" at bounding box center [806, 510] width 143 height 27
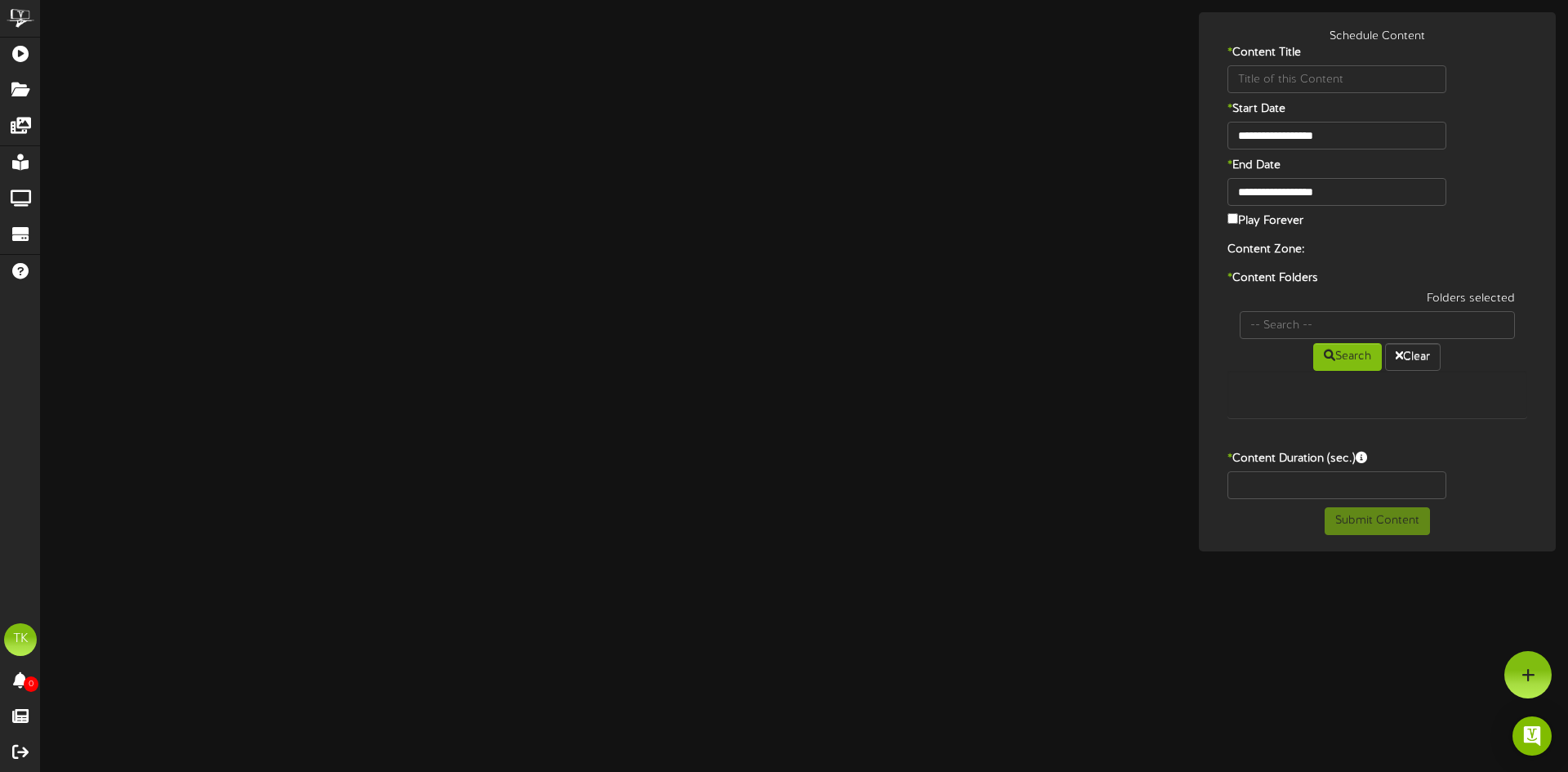
type input "Happy [DATE] [PERSON_NAME]"
type input "8"
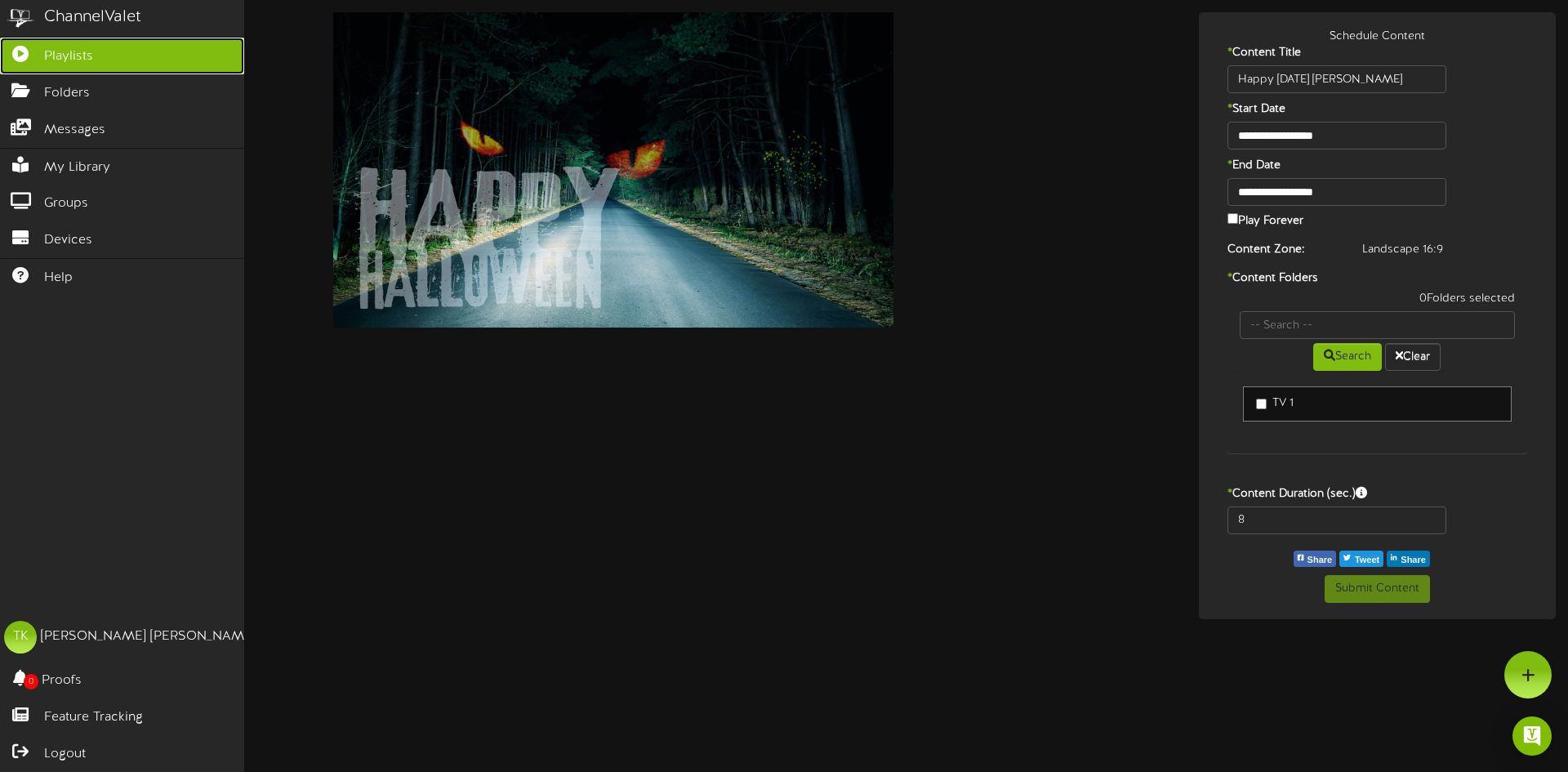
click at [51, 65] on span "Playlists" at bounding box center [68, 56] width 49 height 19
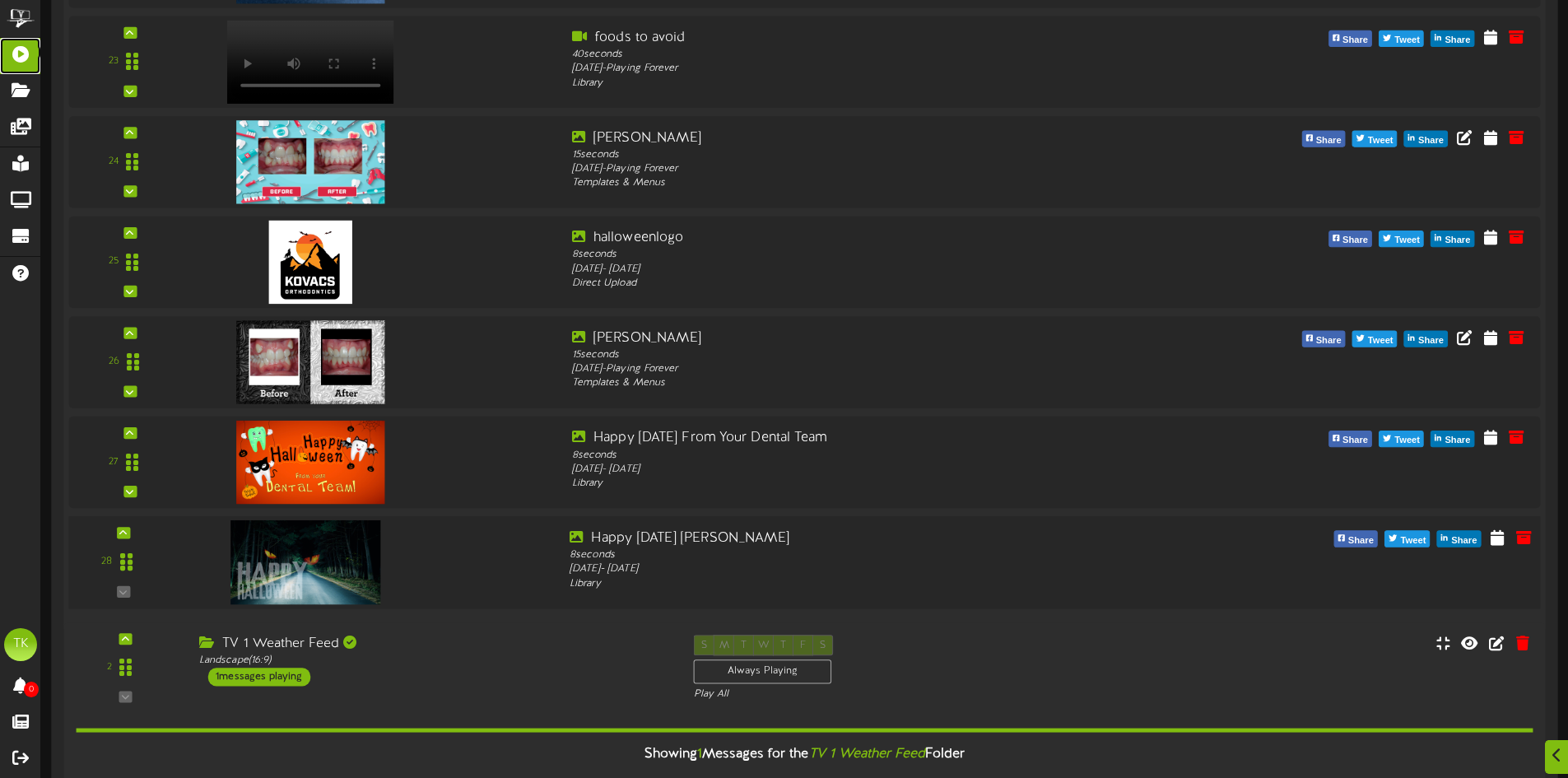
scroll to position [2575, 0]
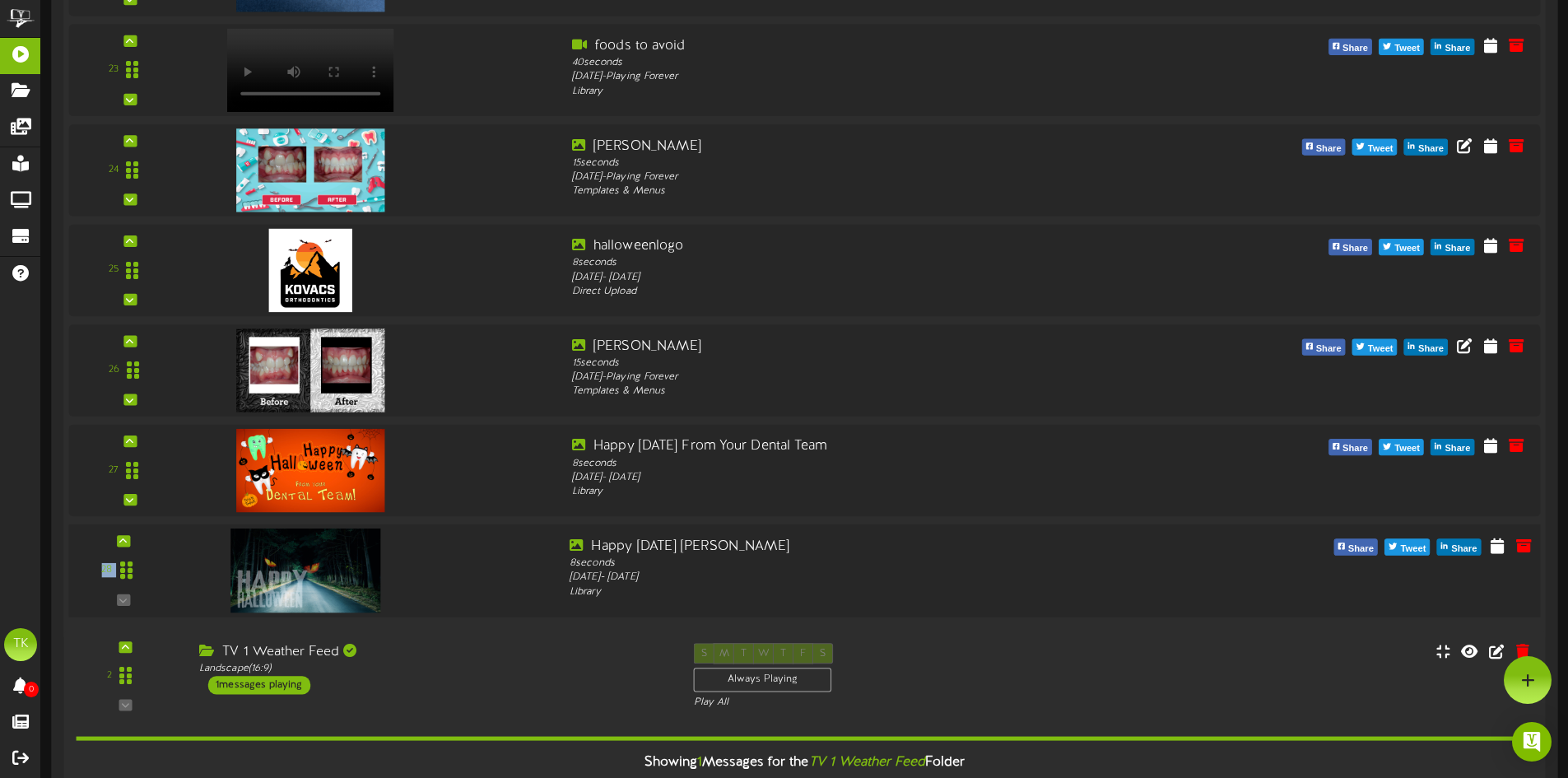
drag, startPoint x: 124, startPoint y: 544, endPoint x: 154, endPoint y: 549, distance: 30.4
click at [154, 549] on div "28" at bounding box center [123, 570] width 98 height 68
click at [122, 541] on icon at bounding box center [123, 540] width 7 height 8
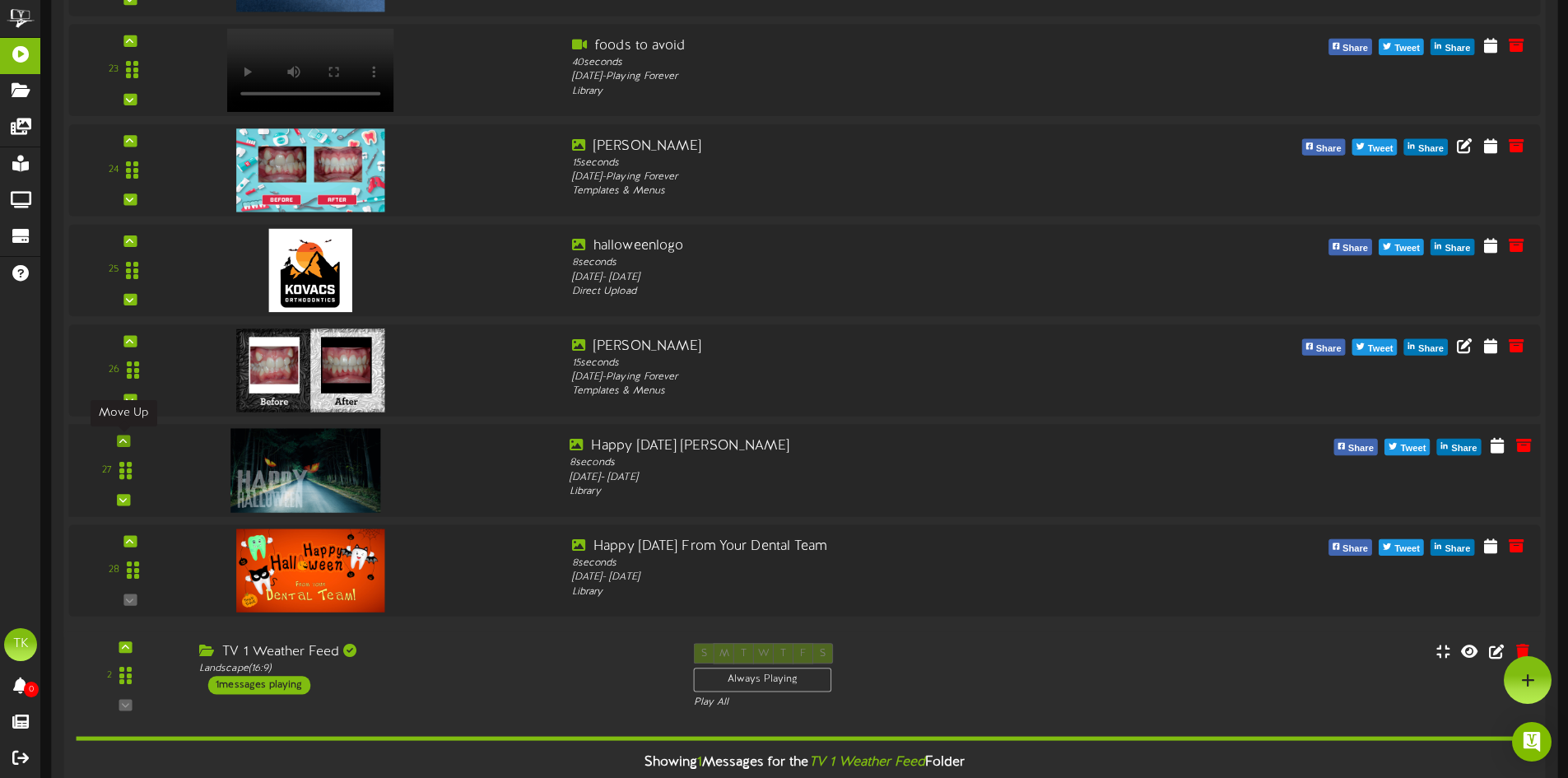
click at [120, 440] on icon at bounding box center [123, 440] width 7 height 8
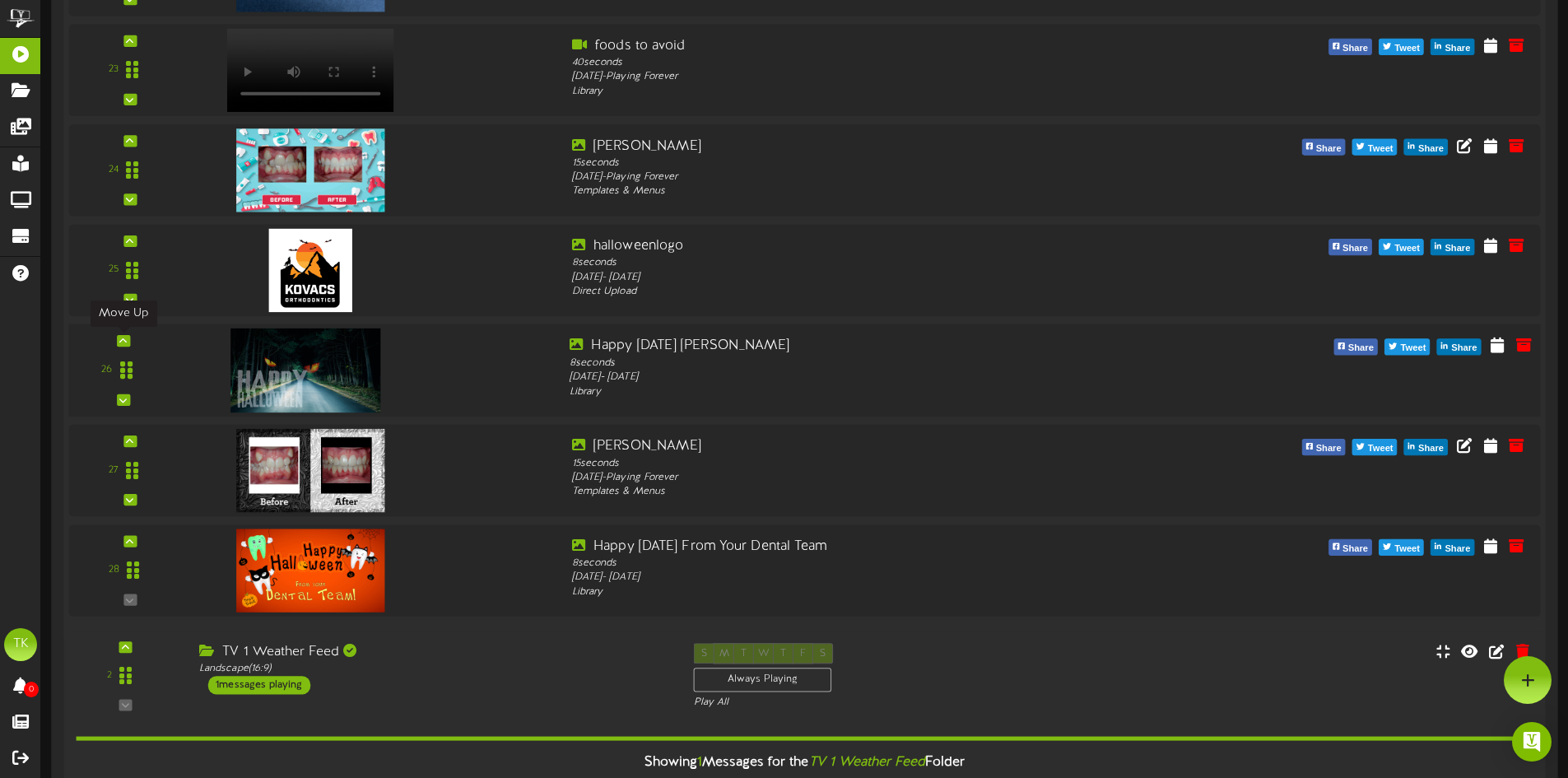
click at [123, 342] on icon at bounding box center [123, 341] width 7 height 8
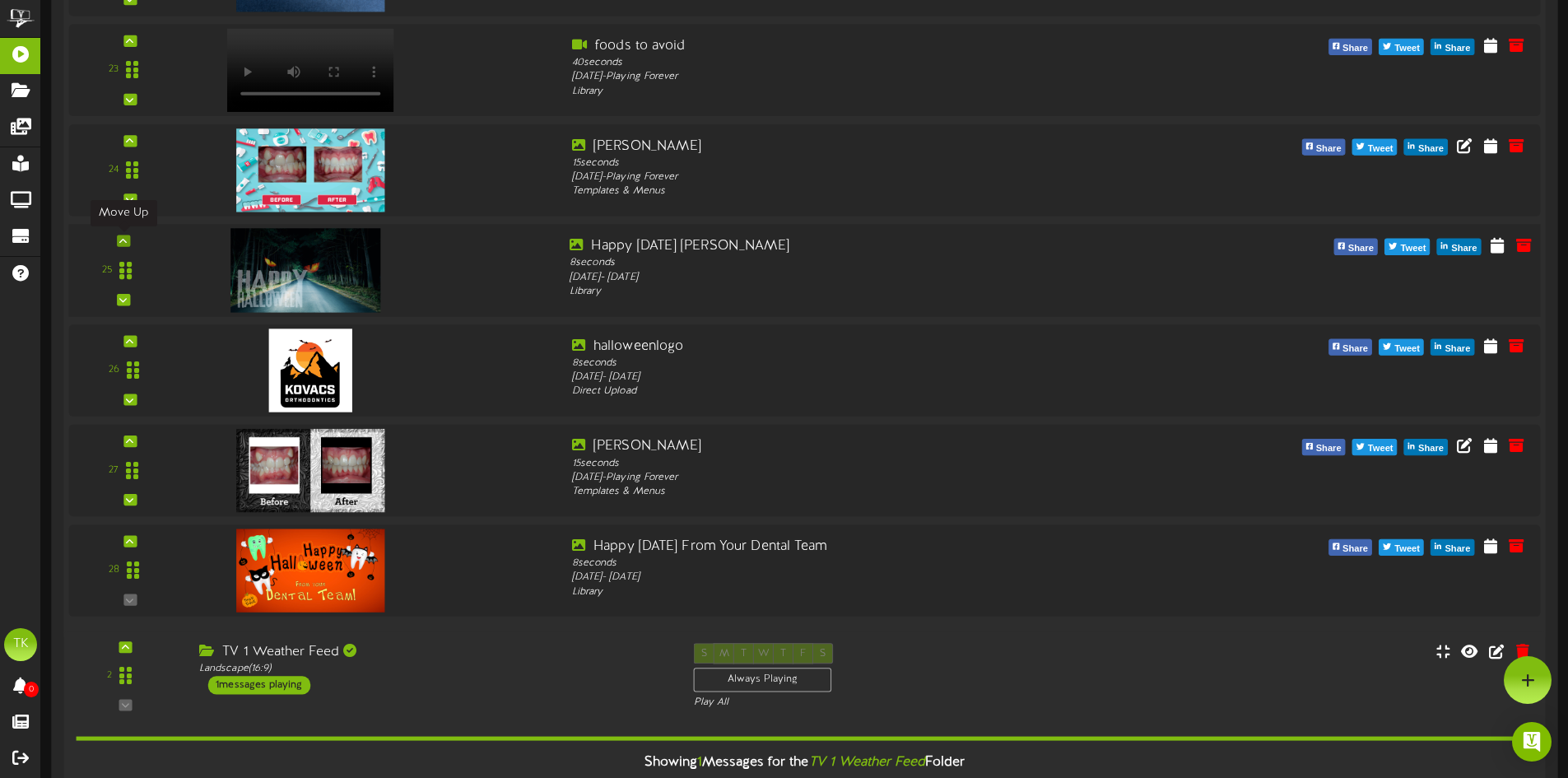
click at [121, 244] on icon at bounding box center [123, 239] width 7 height 8
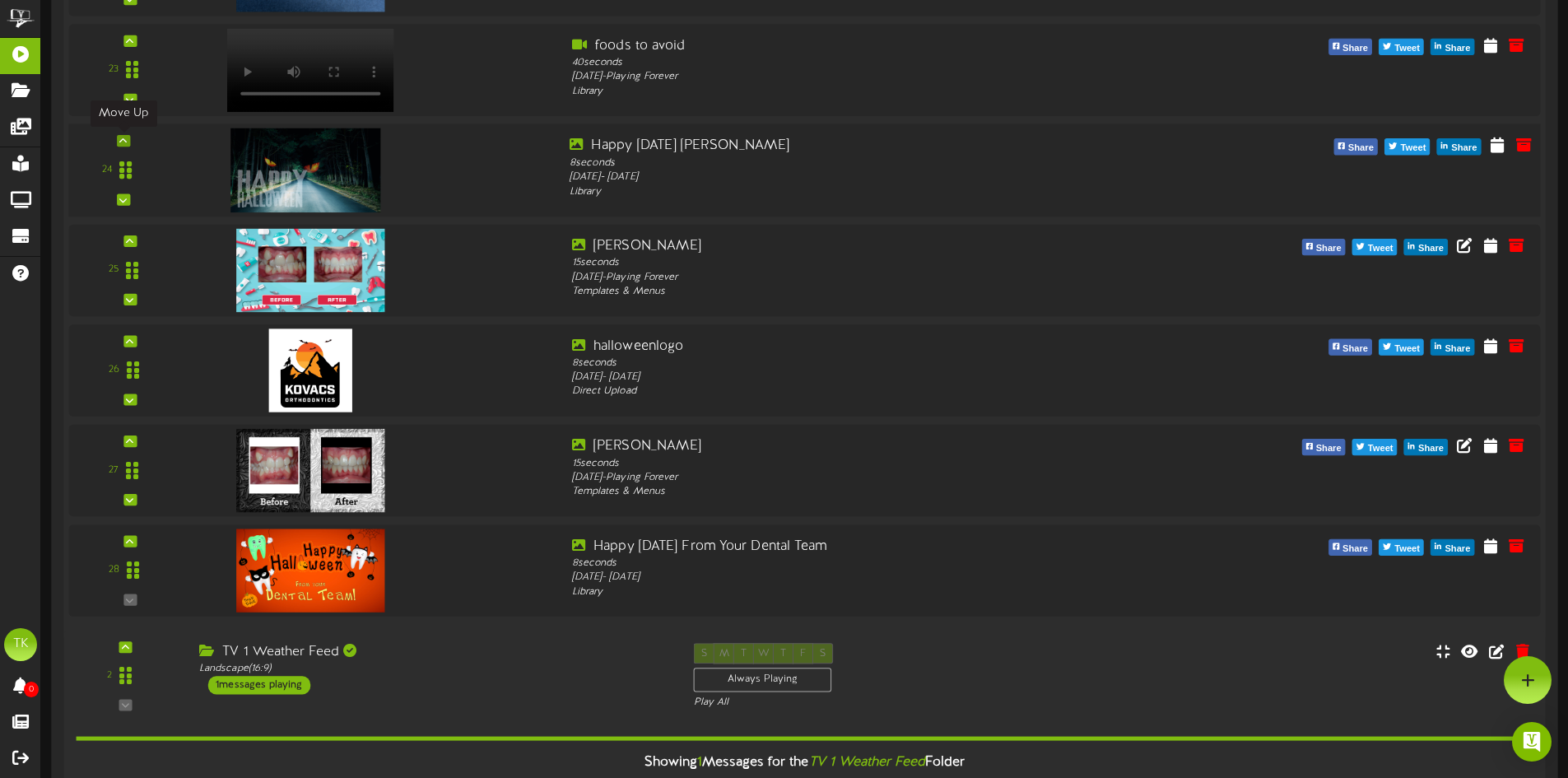
click at [123, 143] on icon at bounding box center [123, 140] width 7 height 8
